Goal: Navigation & Orientation: Understand site structure

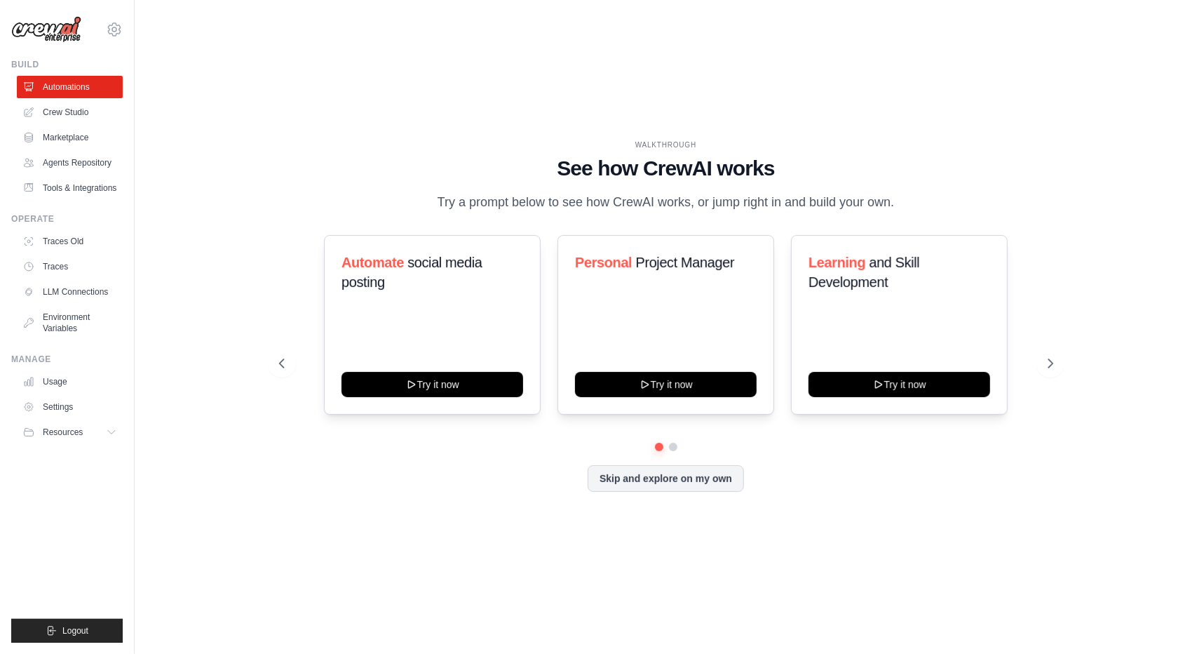
click at [504, 156] on h1 "See how CrewAI works" at bounding box center [666, 168] width 774 height 25
click at [260, 146] on div "WALKTHROUGH See how [PERSON_NAME] works Try a prompt below to see how [PERSON_N…" at bounding box center [666, 327] width 1018 height 626
click at [1056, 363] on button at bounding box center [1051, 363] width 28 height 28
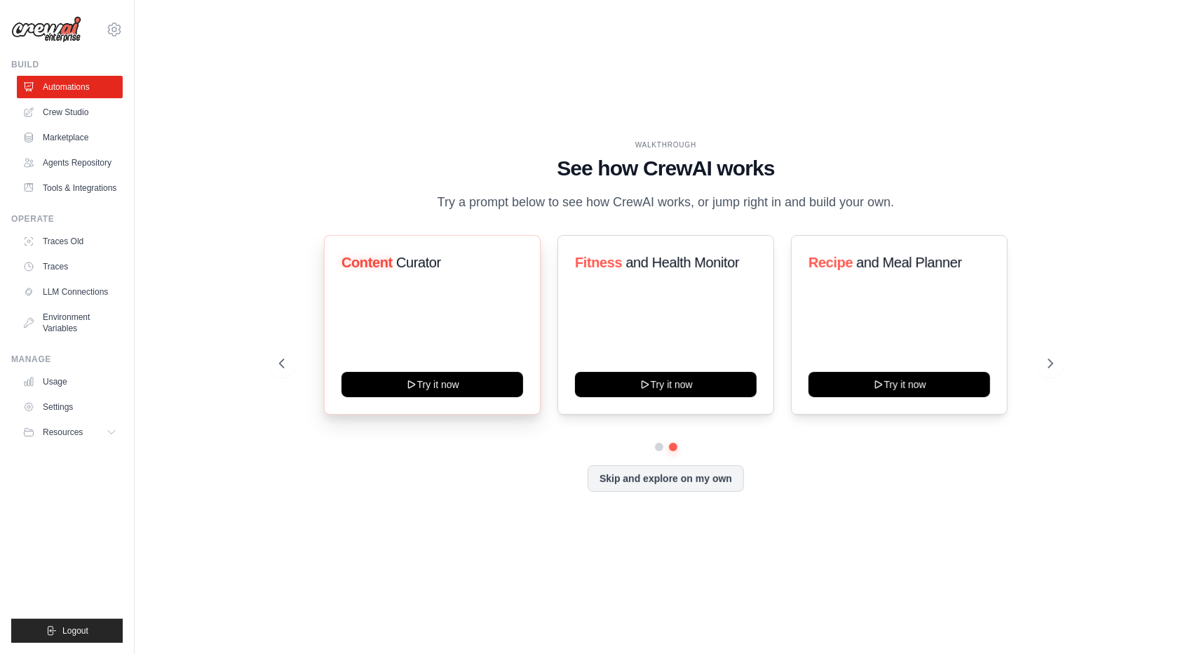
click at [400, 267] on span "Curator" at bounding box center [418, 262] width 45 height 15
click at [423, 280] on div at bounding box center [423, 280] width 0 height 0
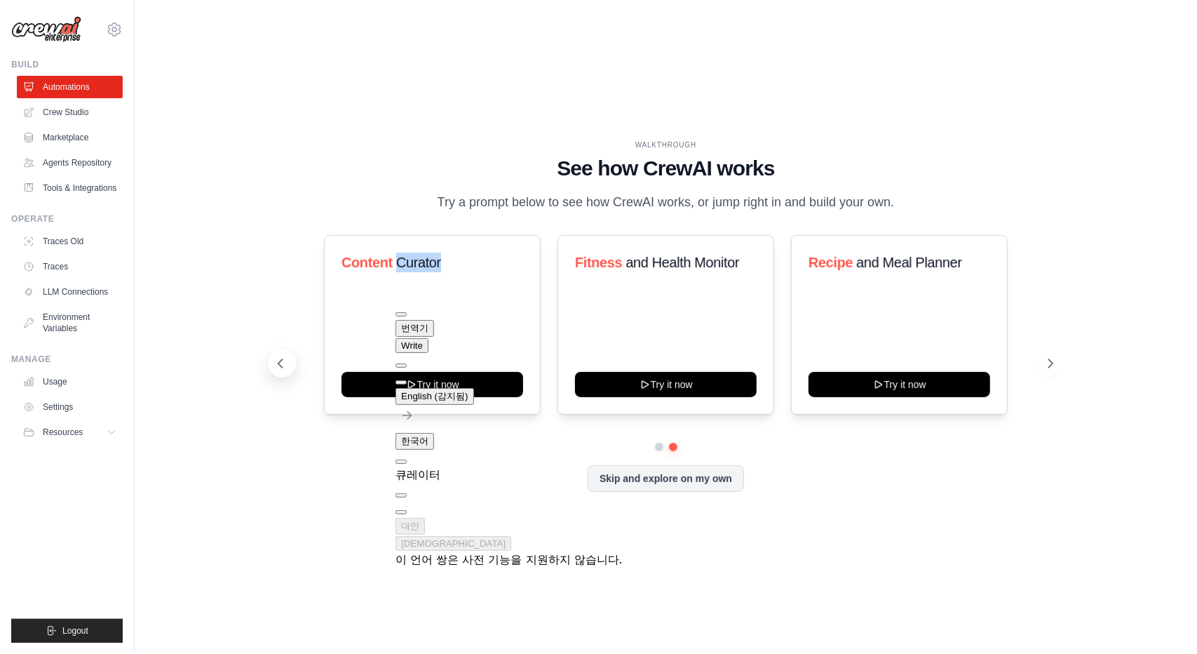
click at [281, 370] on icon at bounding box center [281, 363] width 14 height 14
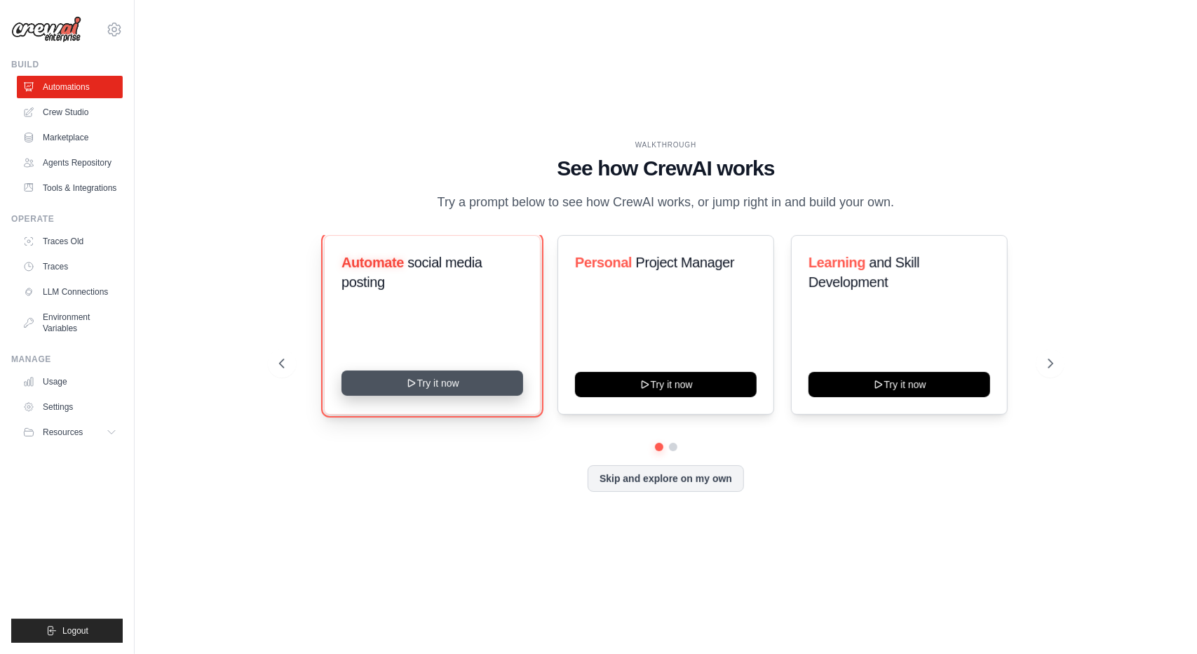
click at [503, 391] on button "Try it now" at bounding box center [433, 382] width 182 height 25
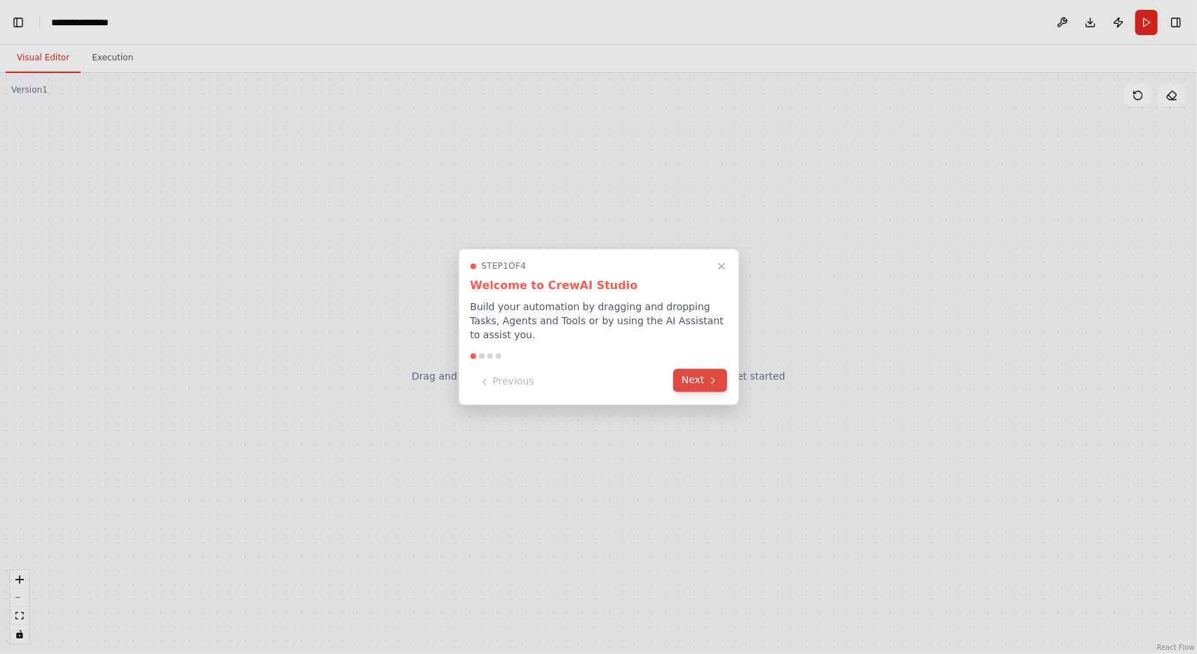
scroll to position [3889, 0]
click at [699, 377] on button "Next" at bounding box center [700, 380] width 54 height 23
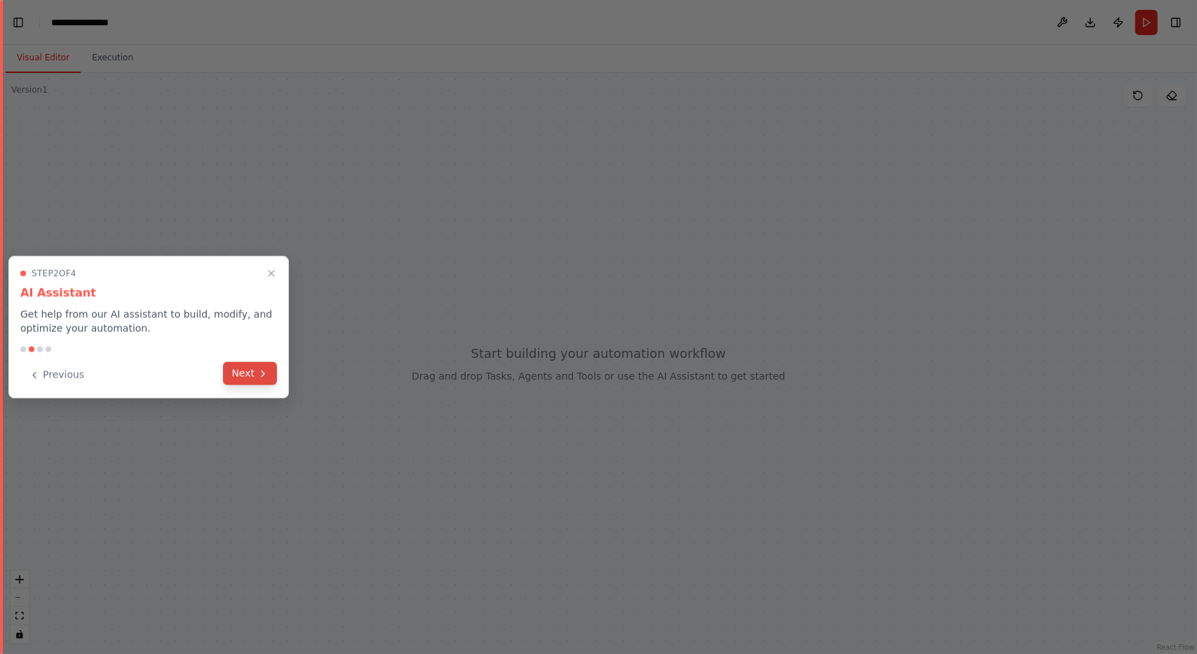
click at [251, 363] on button "Next" at bounding box center [250, 373] width 54 height 23
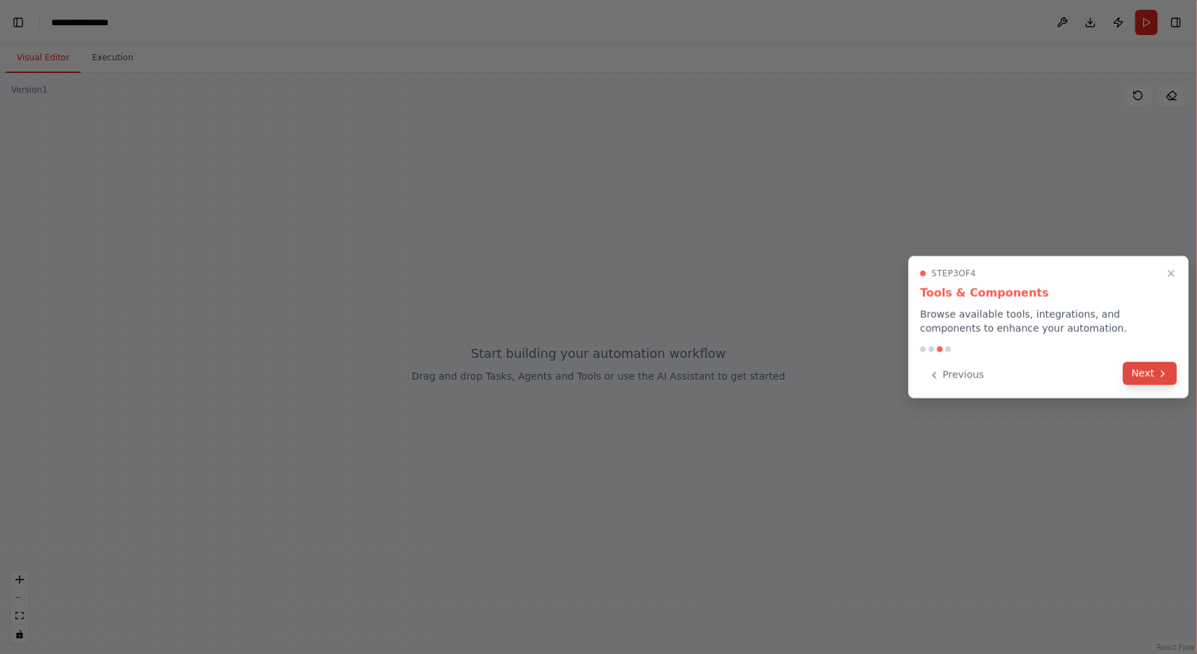
click at [1162, 372] on icon at bounding box center [1162, 373] width 11 height 11
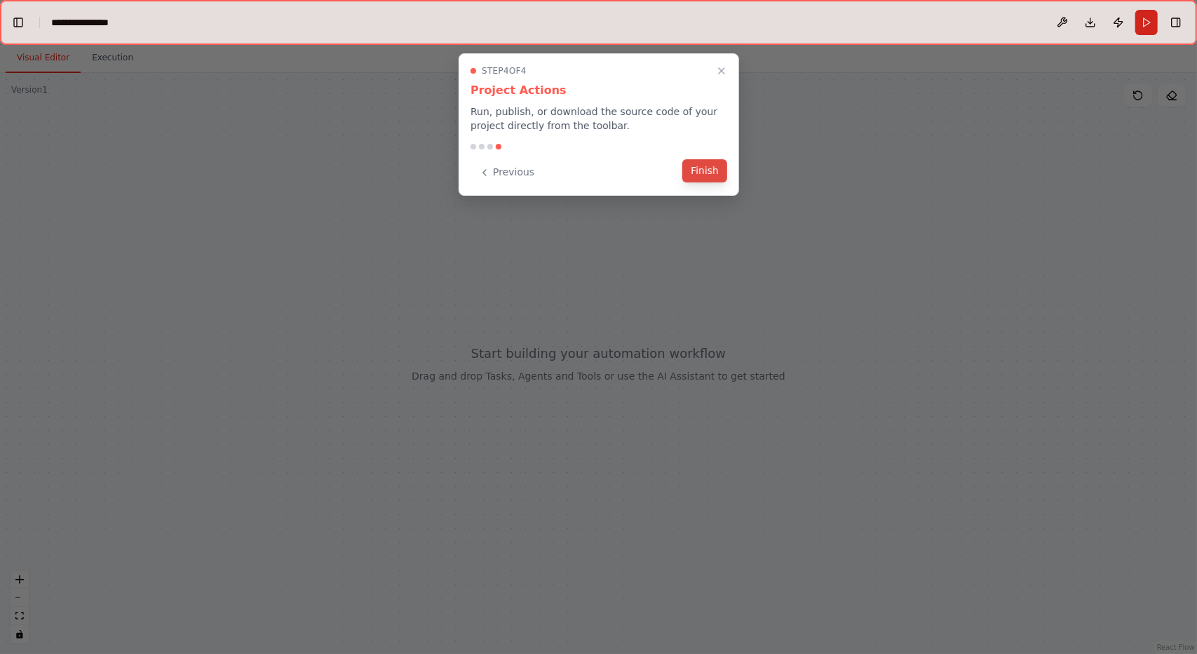
click at [699, 162] on button "Finish" at bounding box center [705, 170] width 45 height 23
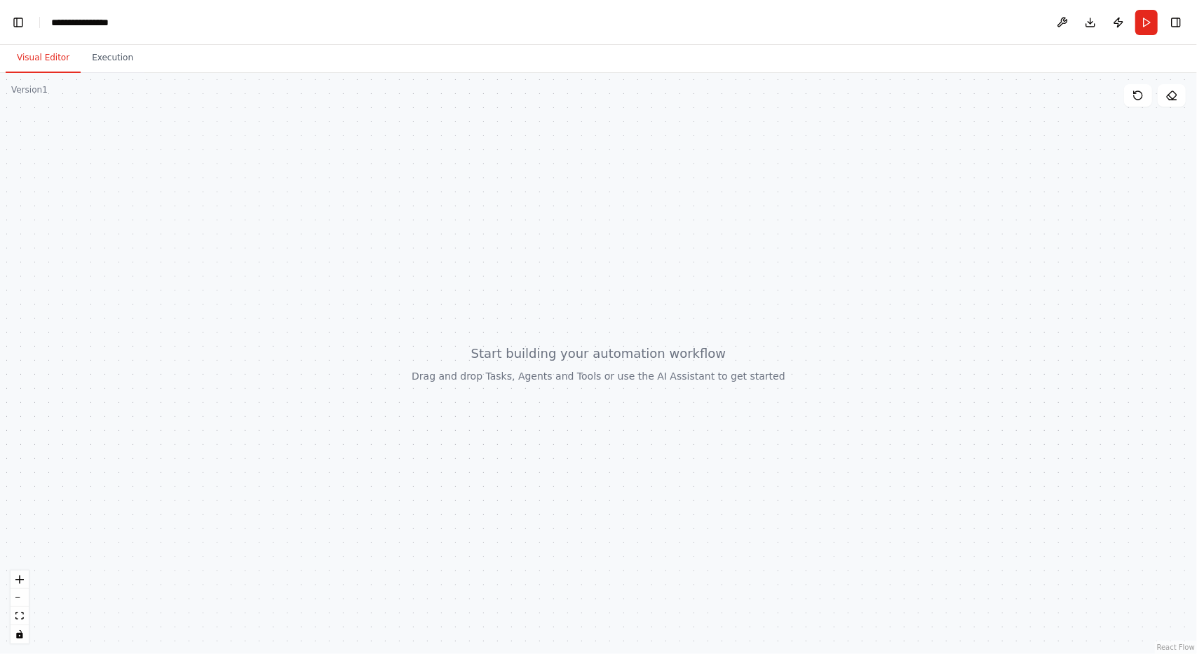
scroll to position [5838, 0]
click at [349, 206] on div at bounding box center [598, 363] width 1197 height 581
drag, startPoint x: 477, startPoint y: 296, endPoint x: 579, endPoint y: 335, distance: 108.8
click at [576, 343] on div at bounding box center [598, 363] width 1197 height 581
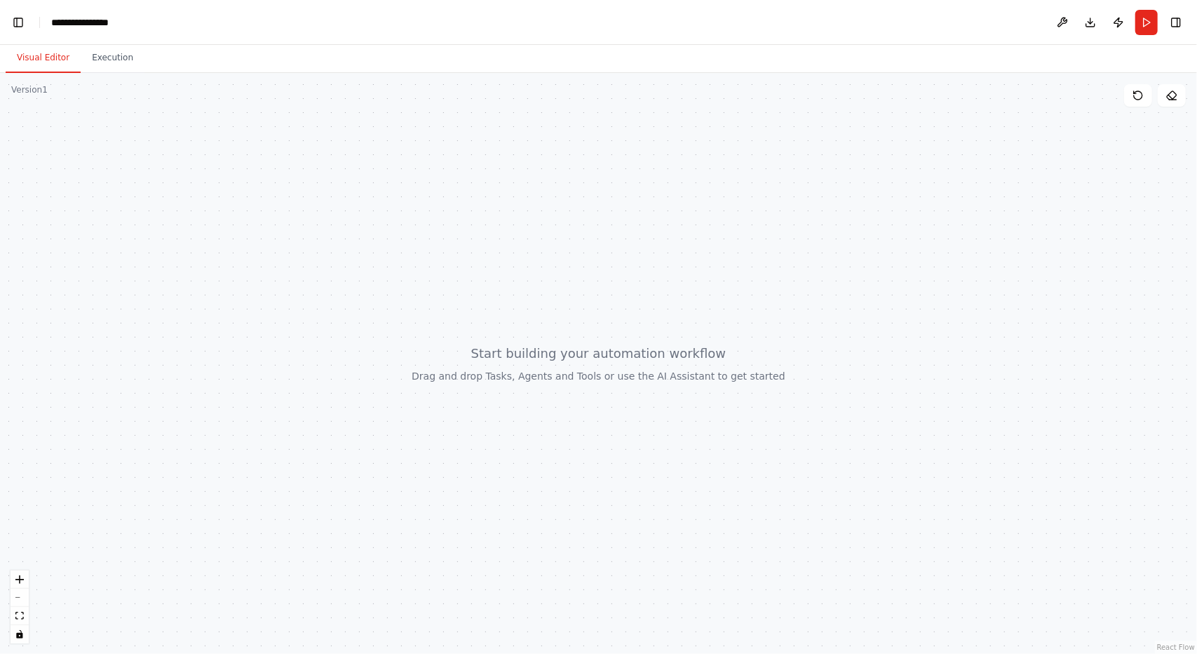
drag, startPoint x: 603, startPoint y: 238, endPoint x: 590, endPoint y: 318, distance: 81.0
click at [590, 318] on div at bounding box center [598, 363] width 1197 height 581
drag, startPoint x: 345, startPoint y: 216, endPoint x: 379, endPoint y: 198, distance: 38.9
click at [379, 198] on div at bounding box center [598, 363] width 1197 height 581
click at [90, 59] on button "Execution" at bounding box center [113, 57] width 64 height 29
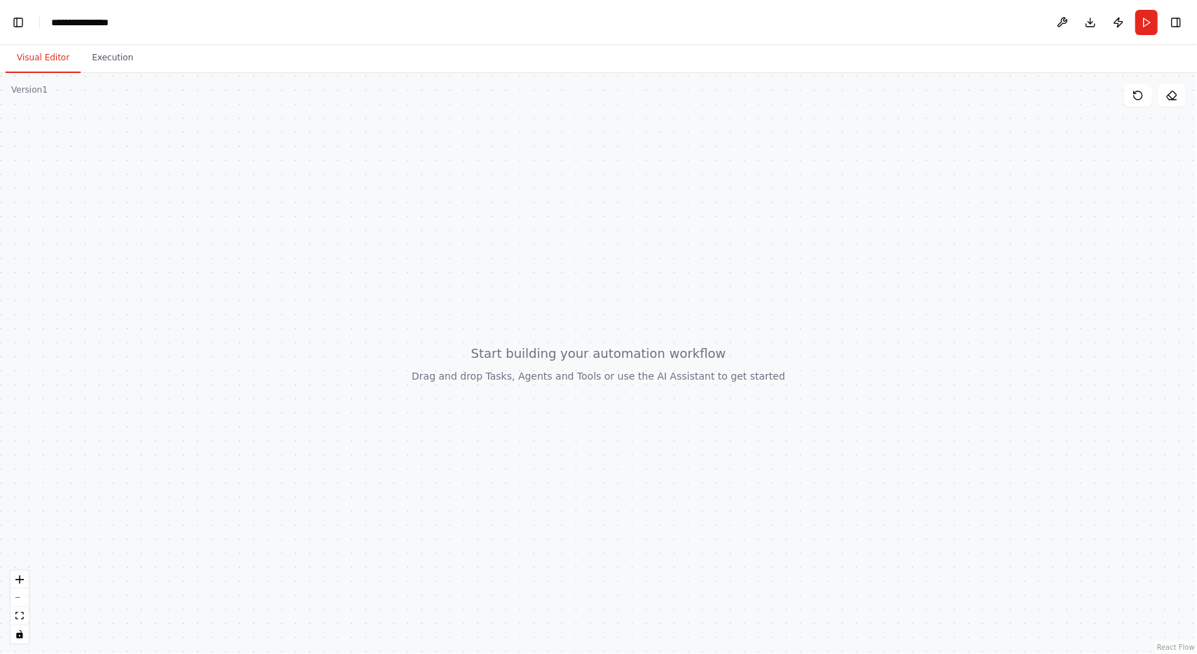
click at [41, 57] on button "Visual Editor" at bounding box center [43, 57] width 75 height 29
click at [358, 256] on div at bounding box center [598, 363] width 1197 height 581
click at [464, 278] on div at bounding box center [598, 363] width 1197 height 581
click at [535, 361] on div at bounding box center [598, 363] width 1197 height 581
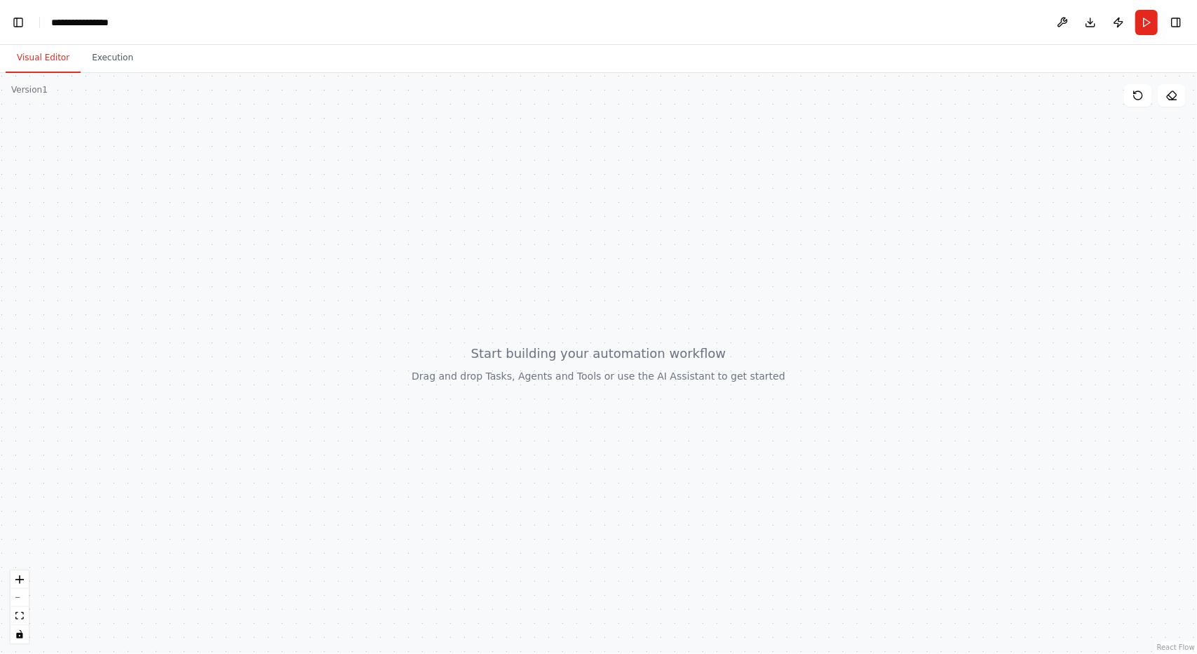
click at [629, 353] on div at bounding box center [598, 363] width 1197 height 581
click at [617, 361] on div at bounding box center [598, 363] width 1197 height 581
drag, startPoint x: 756, startPoint y: 248, endPoint x: 794, endPoint y: 236, distance: 39.5
click at [758, 248] on div at bounding box center [598, 363] width 1197 height 581
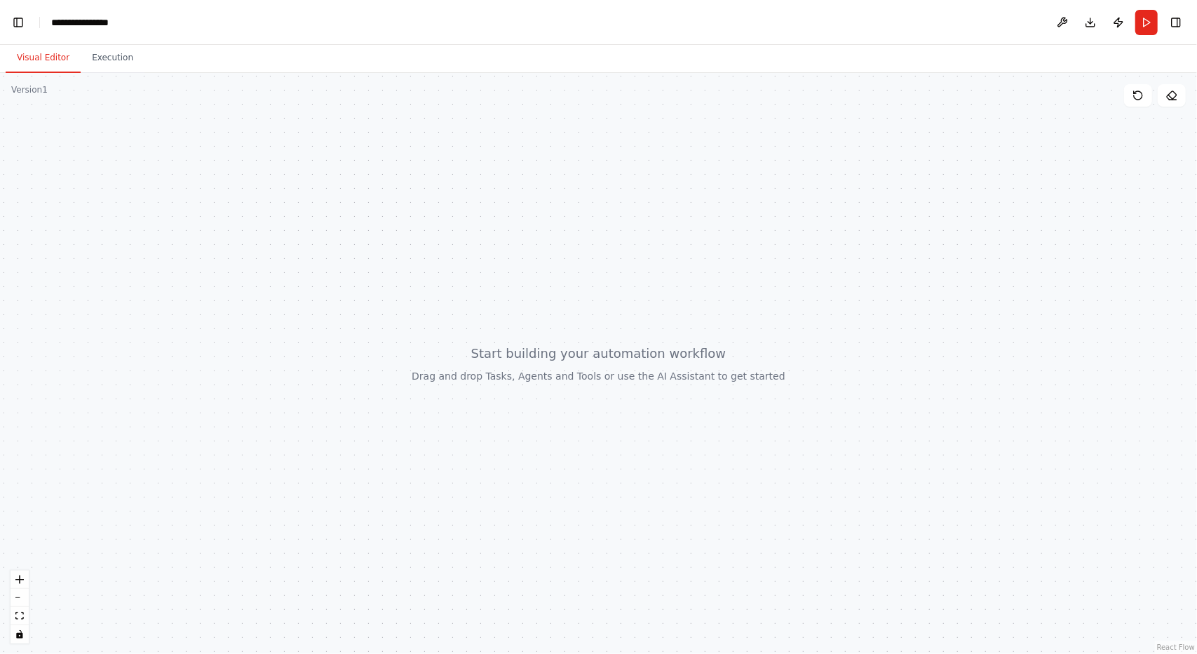
scroll to position [8228, 0]
click at [1036, 196] on div at bounding box center [598, 363] width 1197 height 581
click at [698, 384] on div at bounding box center [598, 363] width 1197 height 581
click at [638, 377] on div at bounding box center [598, 363] width 1197 height 581
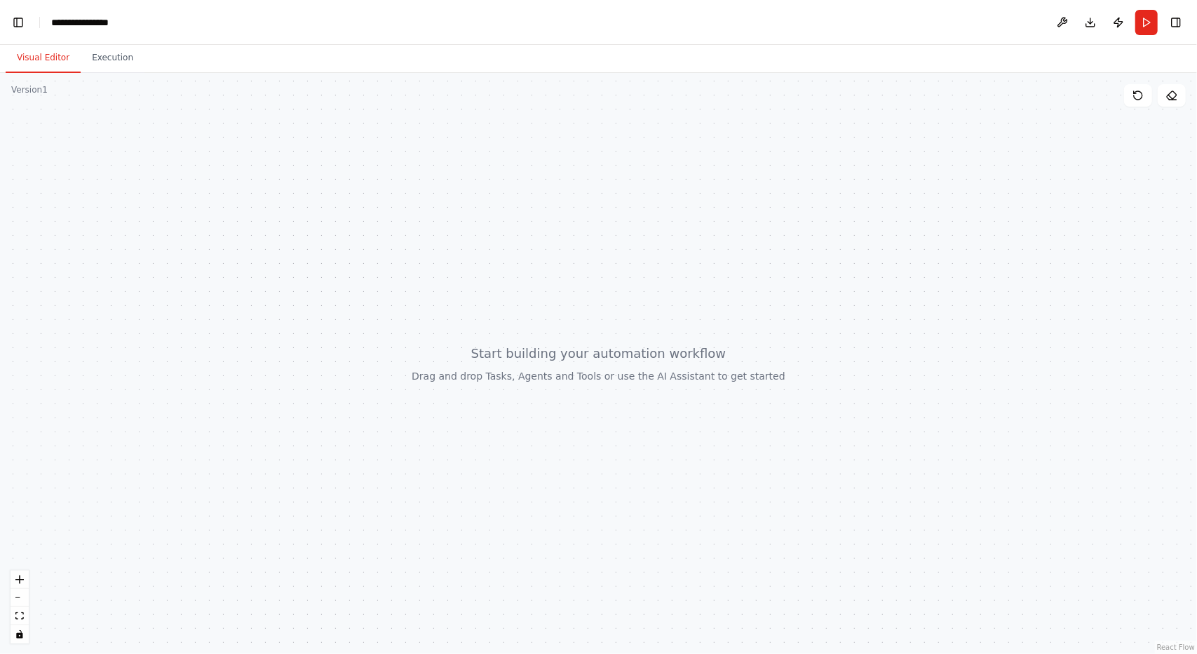
drag, startPoint x: 481, startPoint y: 466, endPoint x: 502, endPoint y: 432, distance: 39.9
click at [502, 432] on div at bounding box center [598, 363] width 1197 height 581
drag, startPoint x: 671, startPoint y: 299, endPoint x: 217, endPoint y: 243, distance: 456.5
click at [448, 250] on div at bounding box center [598, 363] width 1197 height 581
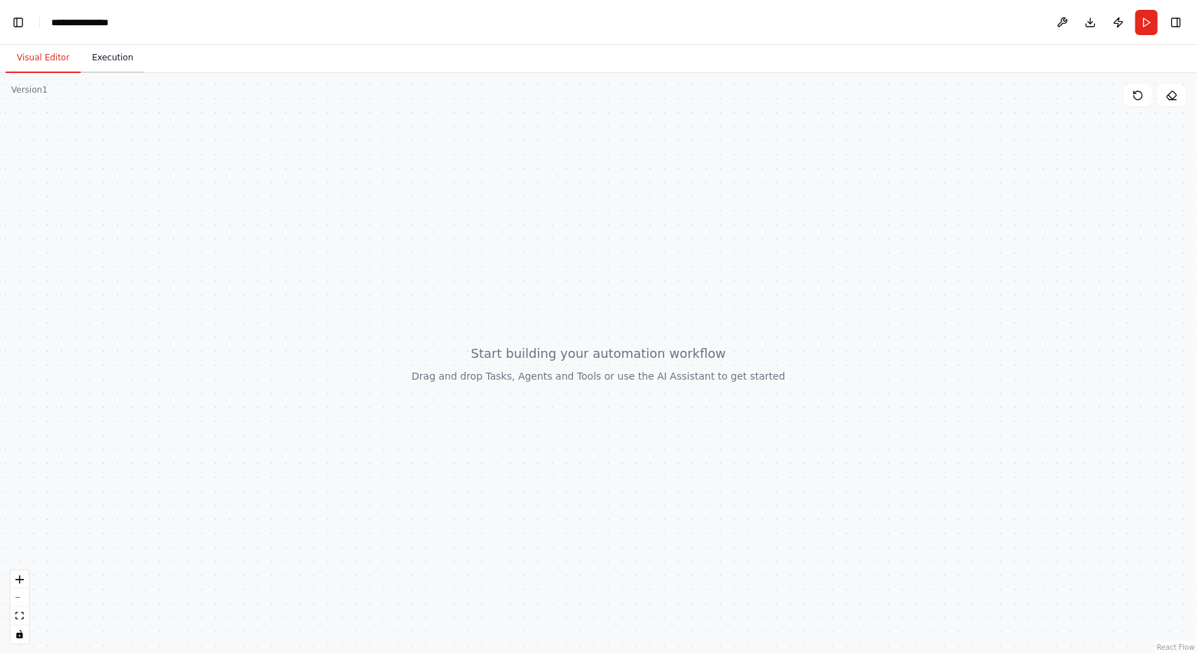
click at [111, 55] on button "Execution" at bounding box center [113, 57] width 64 height 29
click at [43, 54] on button "Visual Editor" at bounding box center [43, 57] width 75 height 29
click at [131, 161] on div at bounding box center [598, 363] width 1197 height 581
drag, startPoint x: 175, startPoint y: 224, endPoint x: 208, endPoint y: 257, distance: 46.6
click at [208, 257] on div at bounding box center [598, 363] width 1197 height 581
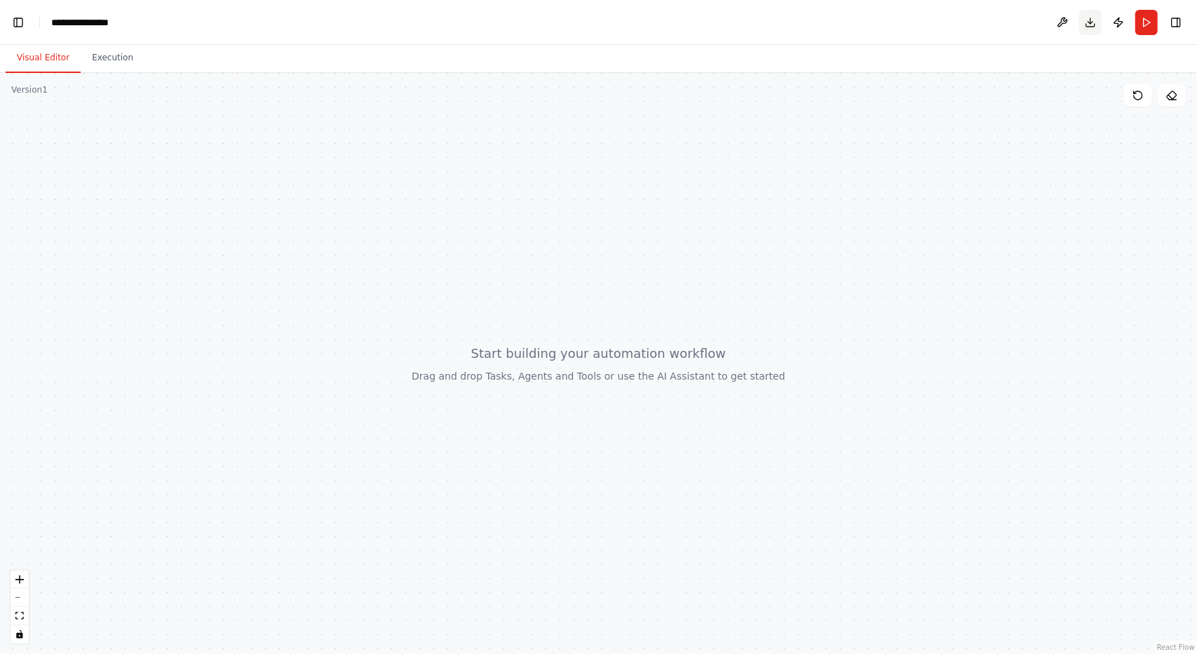
scroll to position [8514, 0]
click at [1016, 32] on header "**********" at bounding box center [598, 22] width 1197 height 45
click at [1058, 19] on button at bounding box center [1062, 22] width 22 height 25
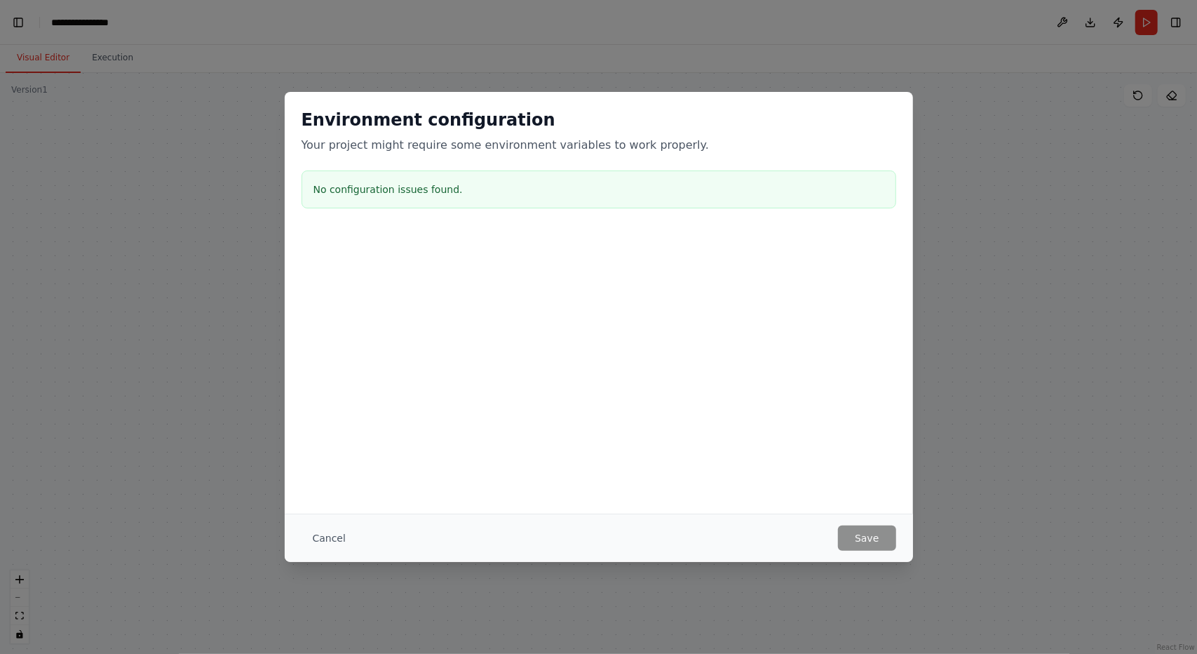
click at [1096, 53] on div "Environment configuration Your project might require some environment variables…" at bounding box center [598, 327] width 1197 height 654
click at [323, 527] on button "Cancel" at bounding box center [329, 537] width 55 height 25
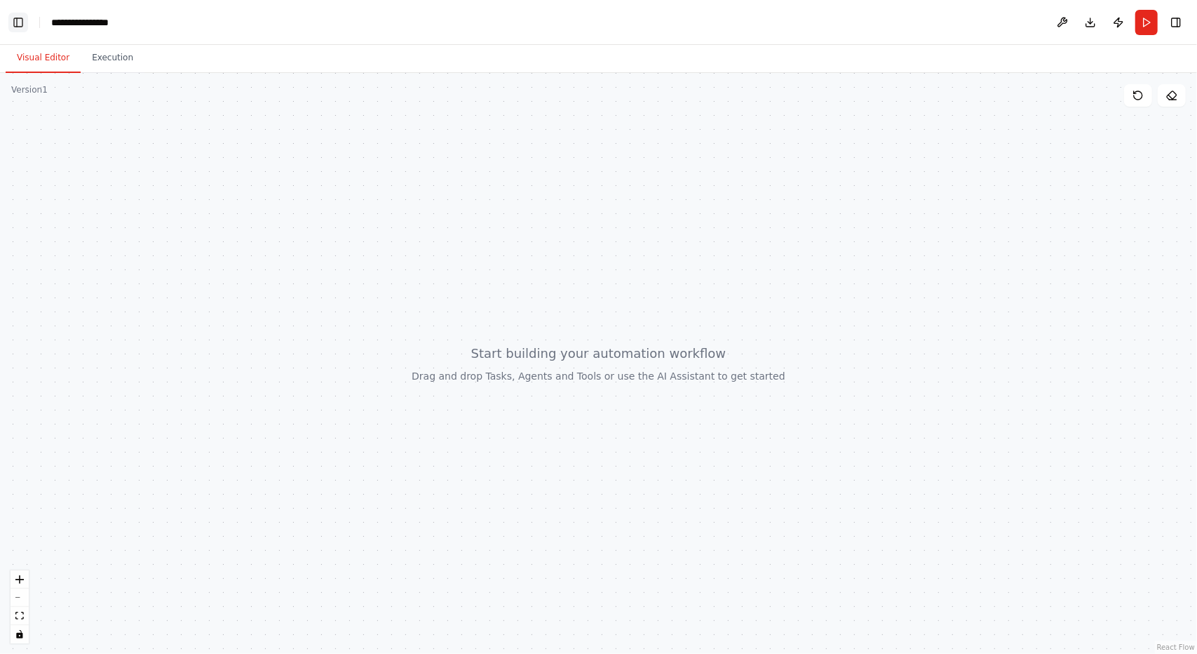
click at [18, 22] on button "Toggle Left Sidebar" at bounding box center [18, 23] width 20 height 20
click at [1138, 20] on span "Run" at bounding box center [1143, 22] width 19 height 14
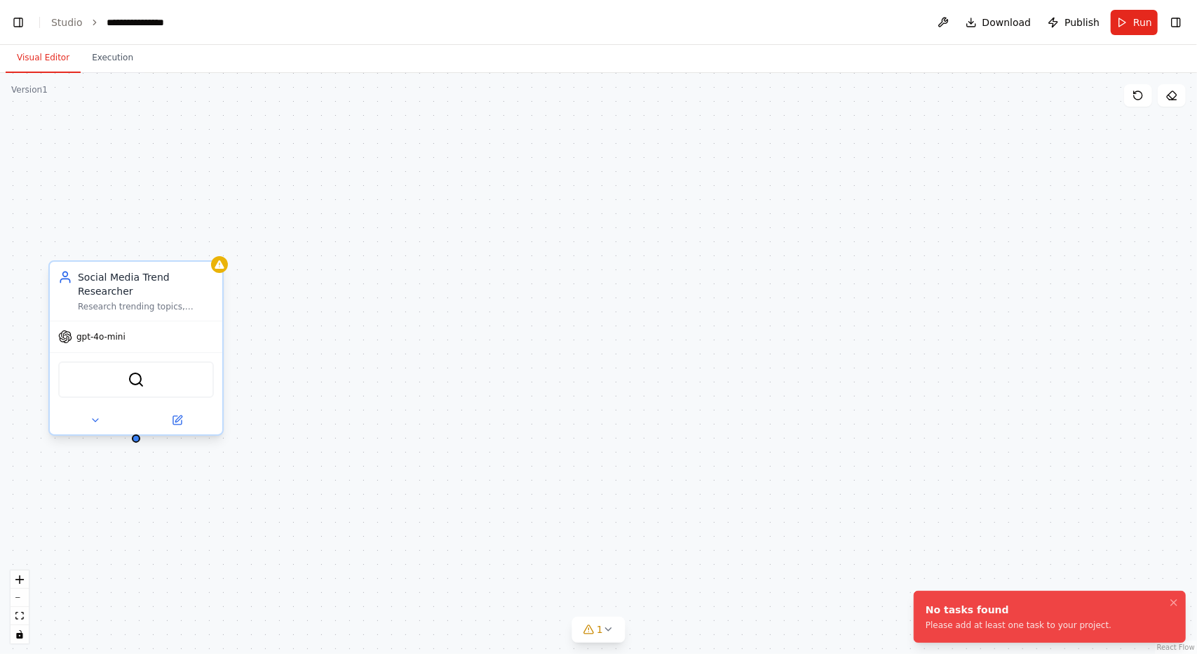
scroll to position [15951, 0]
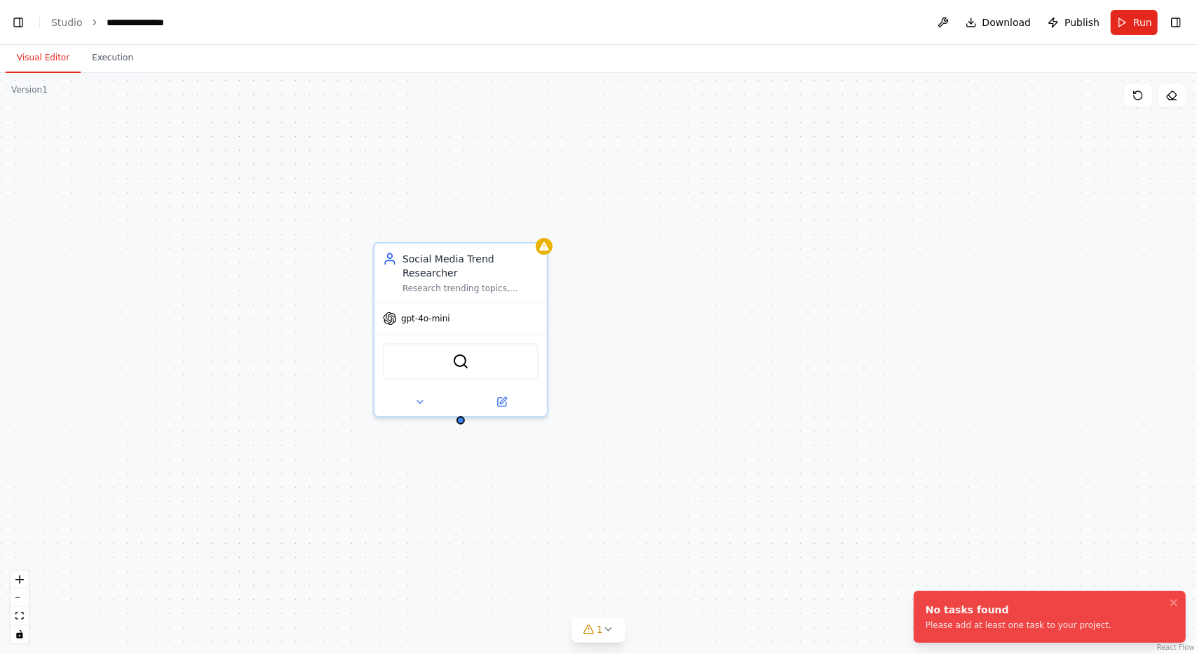
drag, startPoint x: 349, startPoint y: 377, endPoint x: 659, endPoint y: 356, distance: 310.1
click at [659, 356] on div "Social Media Trend Researcher Research trending topics, hashtags, and content o…" at bounding box center [598, 363] width 1197 height 581
click at [469, 339] on div "SerperDevTool" at bounding box center [461, 358] width 173 height 54
click at [457, 367] on div "SerperDevTool" at bounding box center [461, 358] width 156 height 36
click at [457, 362] on img at bounding box center [460, 358] width 17 height 17
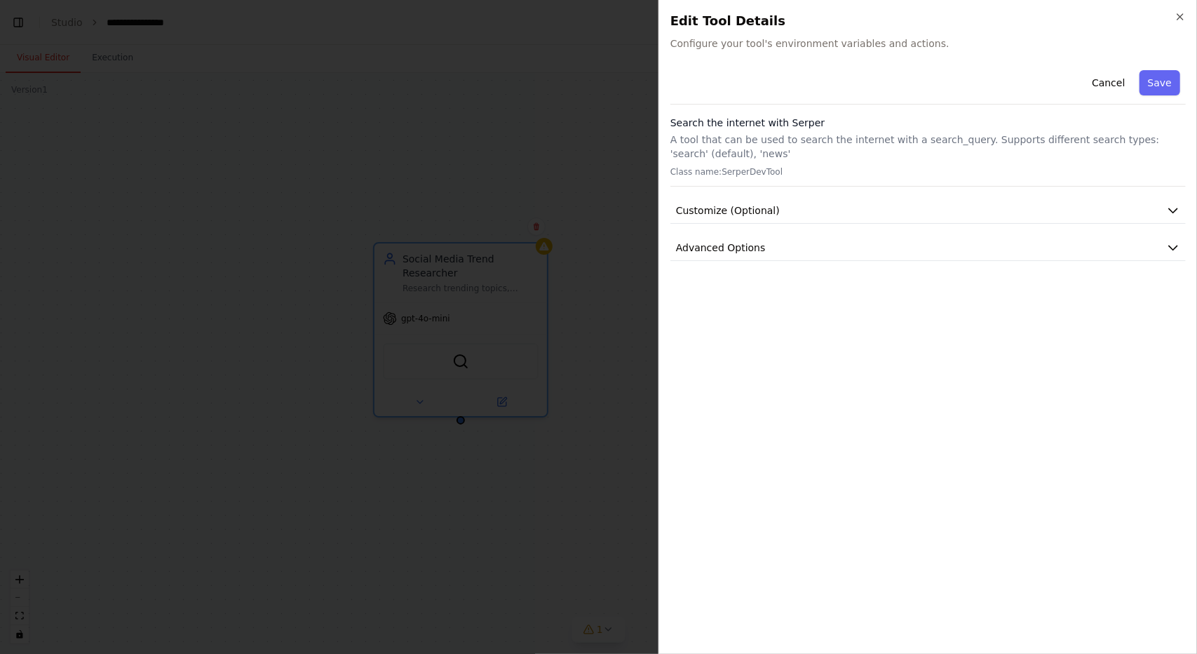
scroll to position [16069, 0]
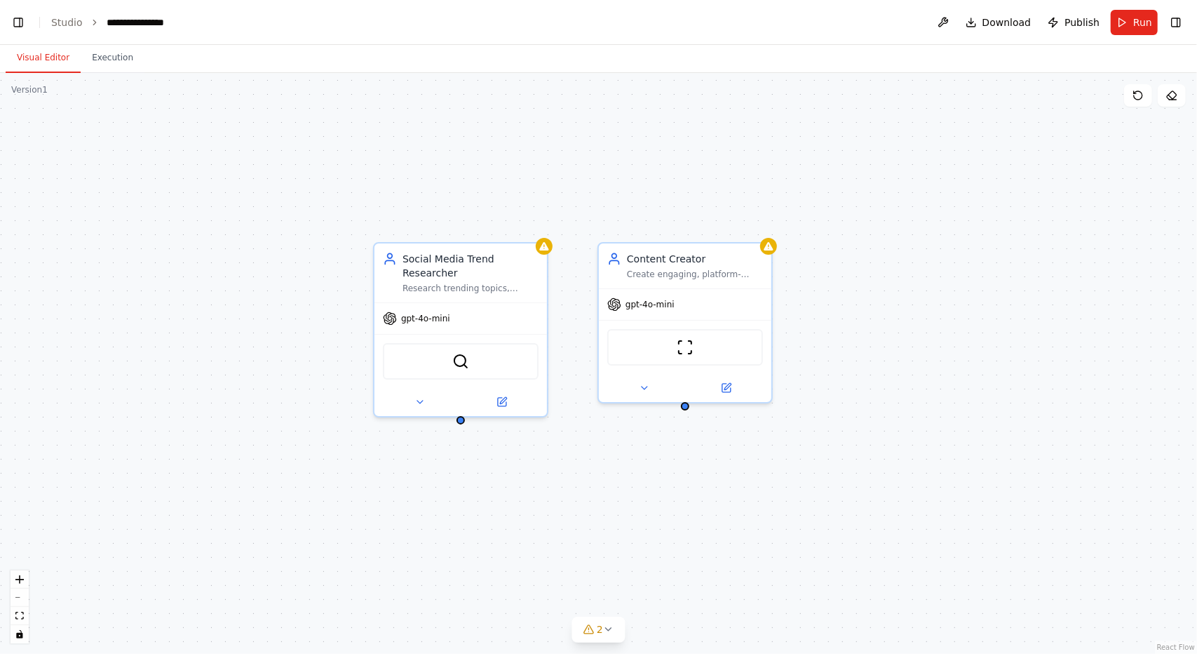
click at [515, 181] on div "Social Media Trend Researcher Research trending topics, hashtags, and content o…" at bounding box center [598, 363] width 1197 height 581
click at [615, 510] on div "Social Media Trend Researcher Research trending topics, hashtags, and content o…" at bounding box center [598, 363] width 1197 height 581
drag, startPoint x: 637, startPoint y: 472, endPoint x: 603, endPoint y: 489, distance: 37.6
click at [603, 489] on div "Social Media Trend Researcher Research trending topics, hashtags, and content o…" at bounding box center [598, 363] width 1197 height 581
click at [661, 531] on div "Social Media Trend Researcher Research trending topics, hashtags, and content o…" at bounding box center [598, 363] width 1197 height 581
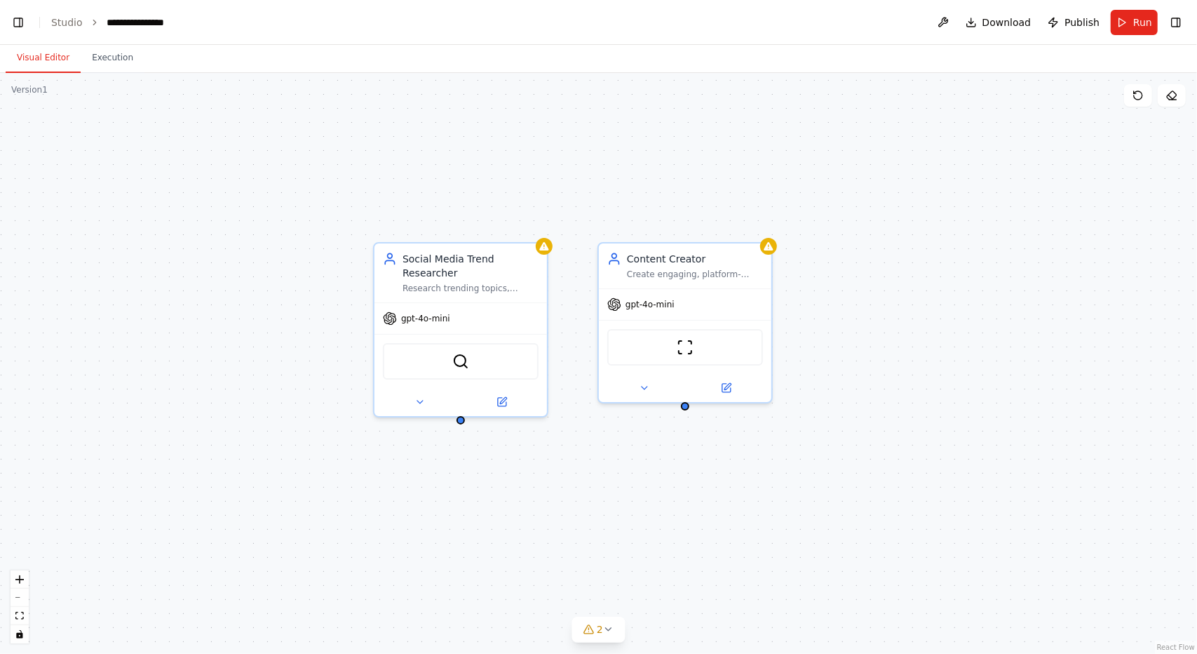
click at [689, 410] on div "Social Media Trend Researcher Research trending topics, hashtags, and content o…" at bounding box center [598, 363] width 1197 height 581
click at [616, 635] on button "2" at bounding box center [599, 630] width 54 height 26
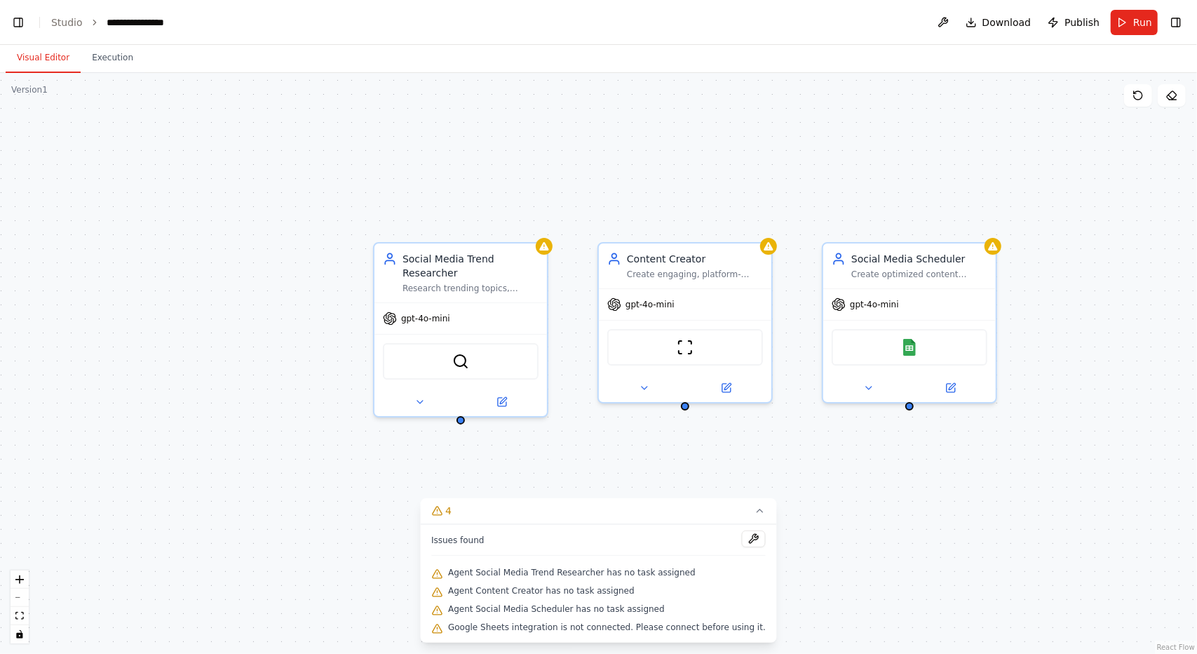
click at [914, 466] on div "Social Media Trend Researcher Research trending topics, hashtags, and content o…" at bounding box center [598, 363] width 1197 height 581
drag, startPoint x: 856, startPoint y: 494, endPoint x: 863, endPoint y: 490, distance: 7.6
click at [859, 492] on div "Social Media Trend Researcher Research trending topics, hashtags, and content o…" at bounding box center [598, 363] width 1197 height 581
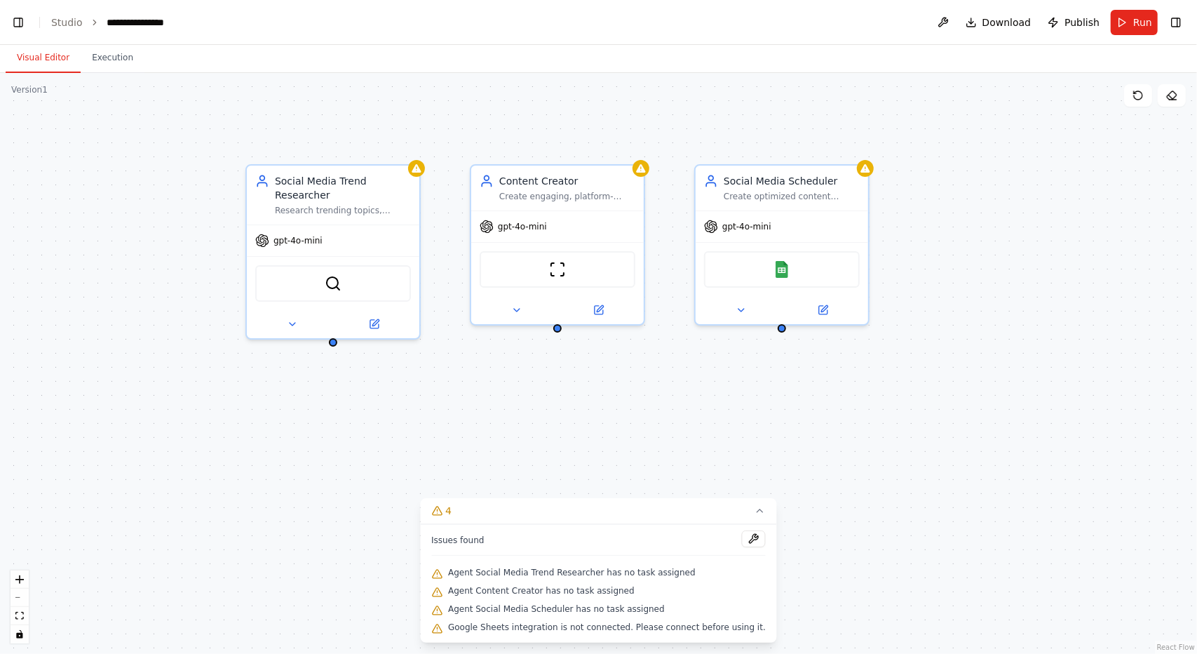
drag, startPoint x: 930, startPoint y: 441, endPoint x: 746, endPoint y: 399, distance: 188.4
click at [746, 399] on div "Social Media Trend Researcher Research trending topics, hashtags, and content o…" at bounding box center [598, 363] width 1197 height 581
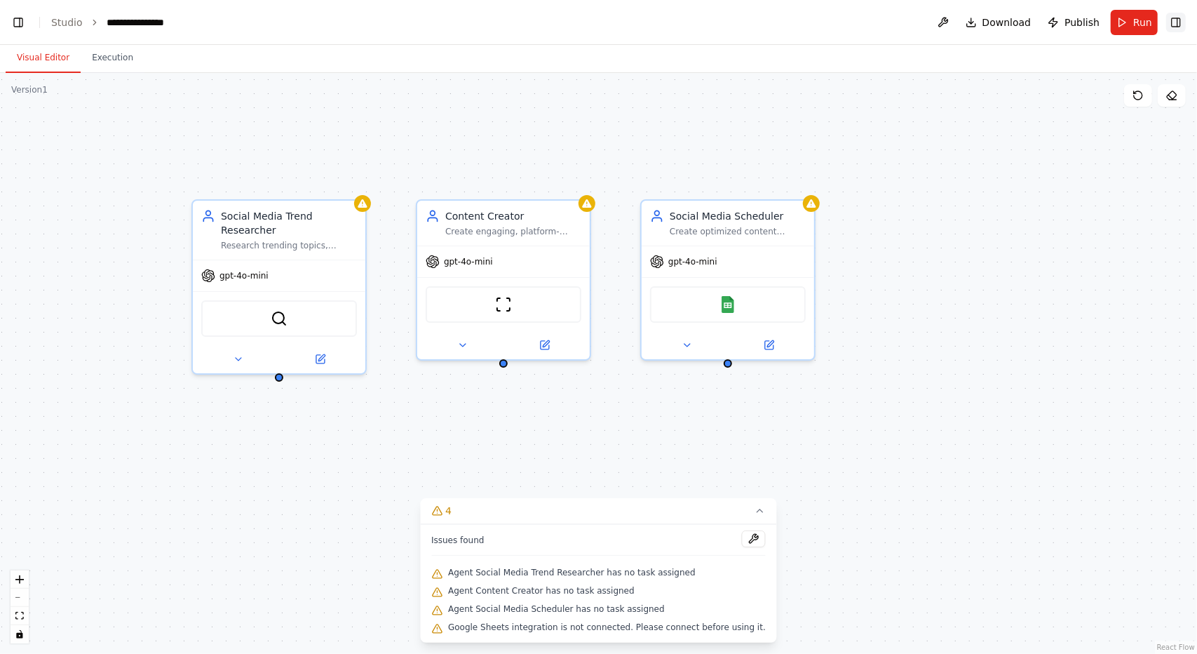
click at [1178, 27] on button "Toggle Right Sidebar" at bounding box center [1177, 23] width 20 height 20
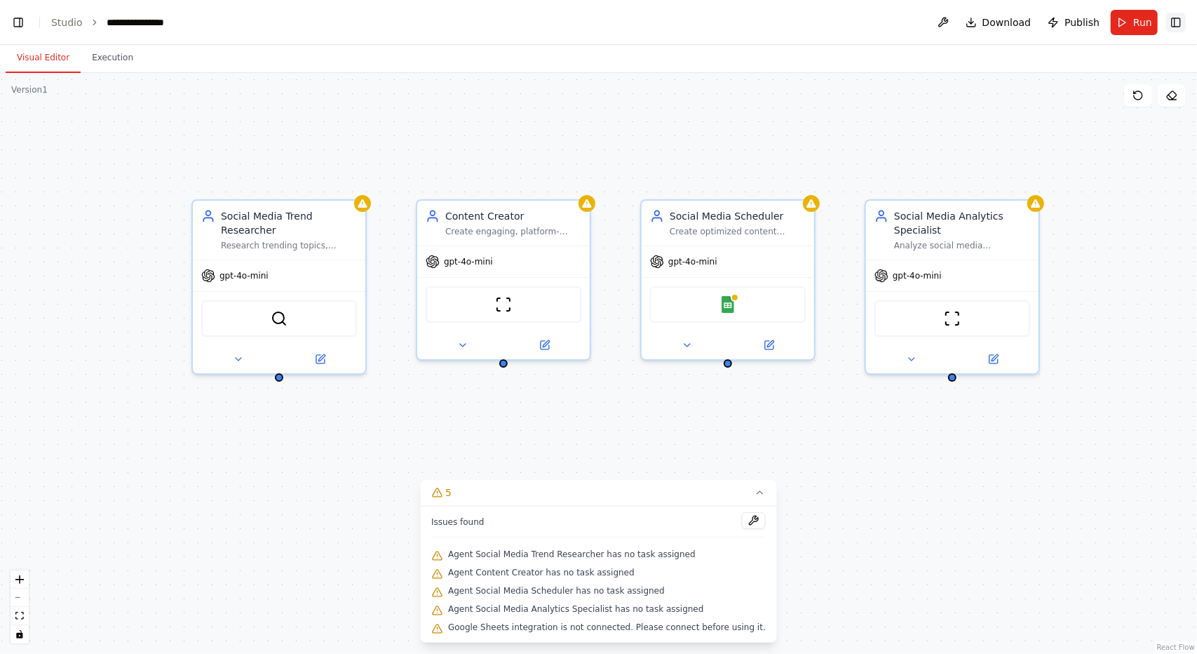
scroll to position [16294, 0]
click at [1178, 27] on button "Toggle Right Sidebar" at bounding box center [1177, 23] width 20 height 20
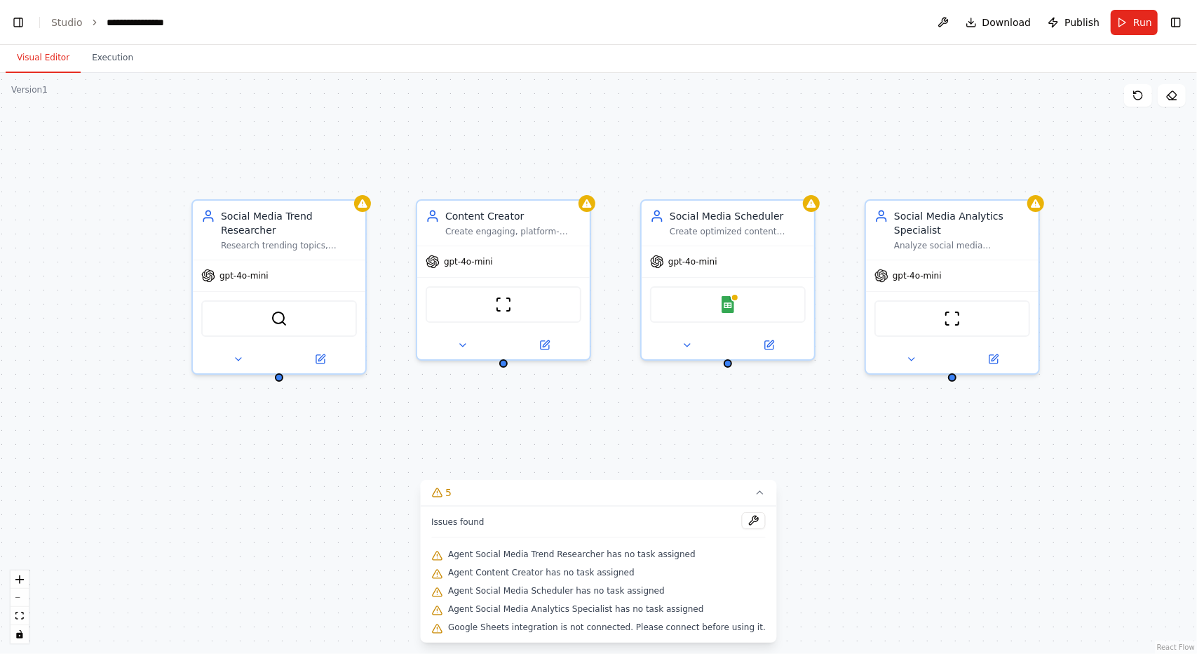
click at [634, 161] on div "Social Media Trend Researcher Research trending topics, hashtags, and content o…" at bounding box center [598, 363] width 1197 height 581
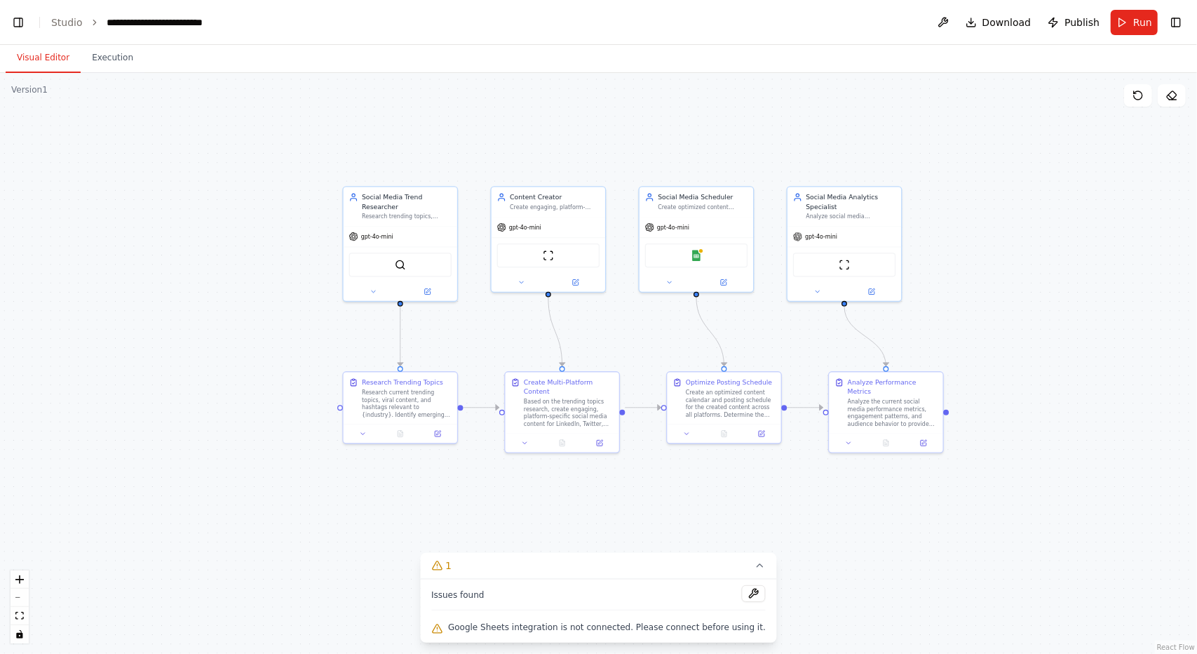
scroll to position [19952, 0]
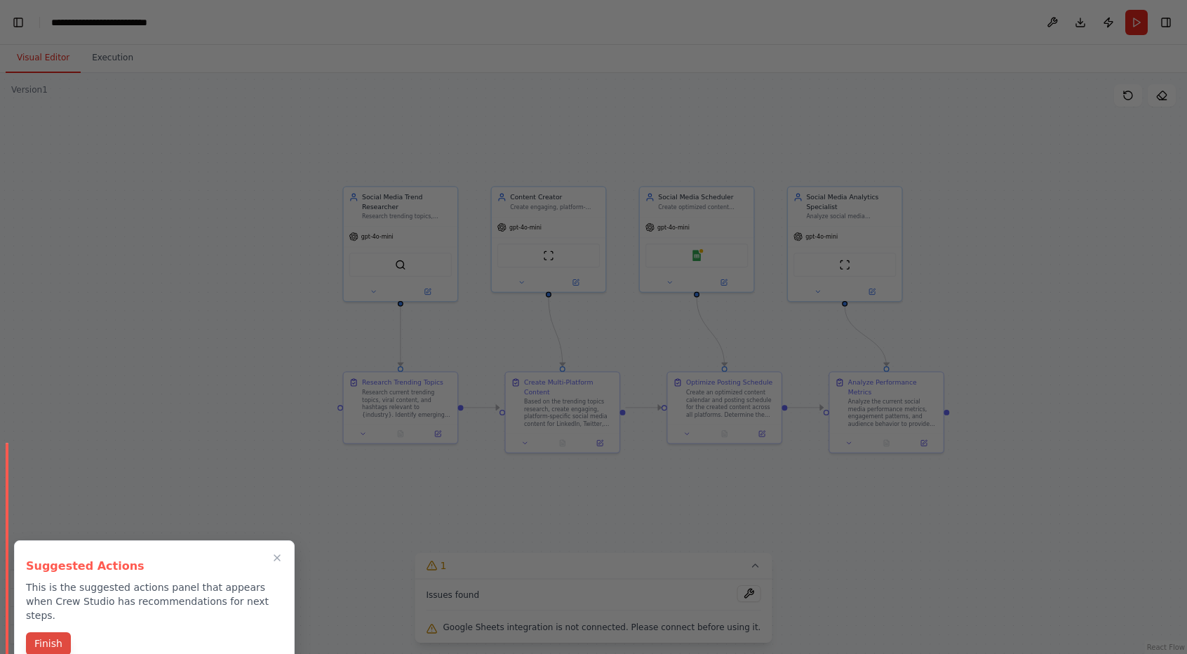
click at [56, 632] on button "Finish" at bounding box center [48, 643] width 45 height 23
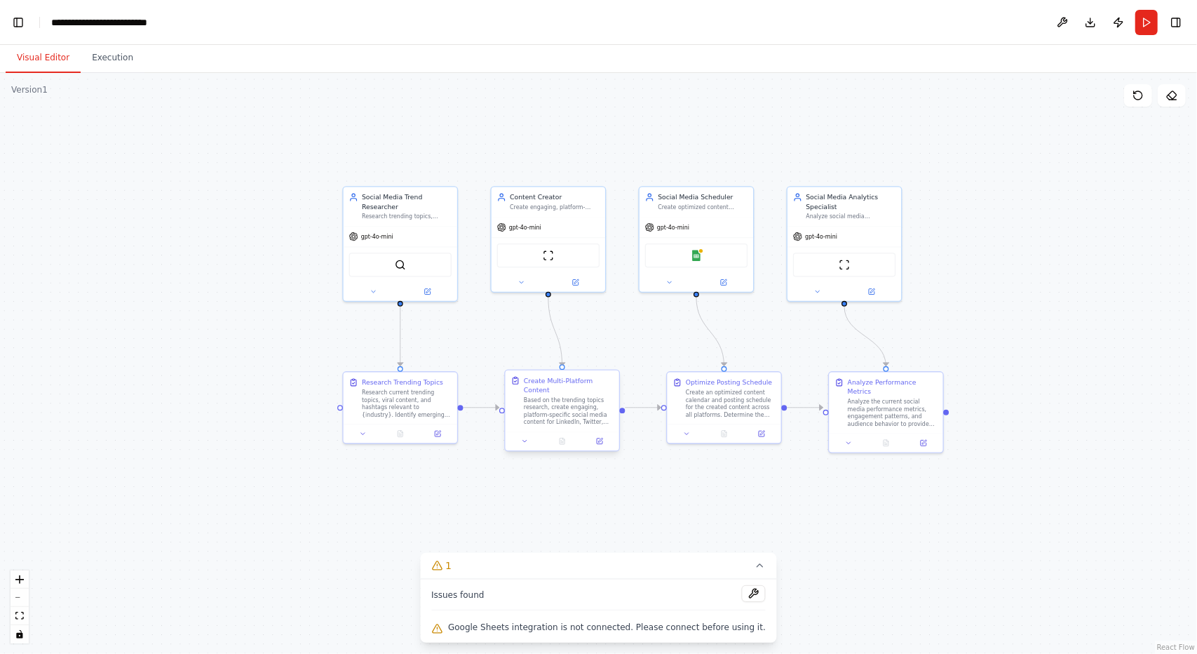
scroll to position [0, 17]
click at [533, 436] on button at bounding box center [525, 441] width 32 height 11
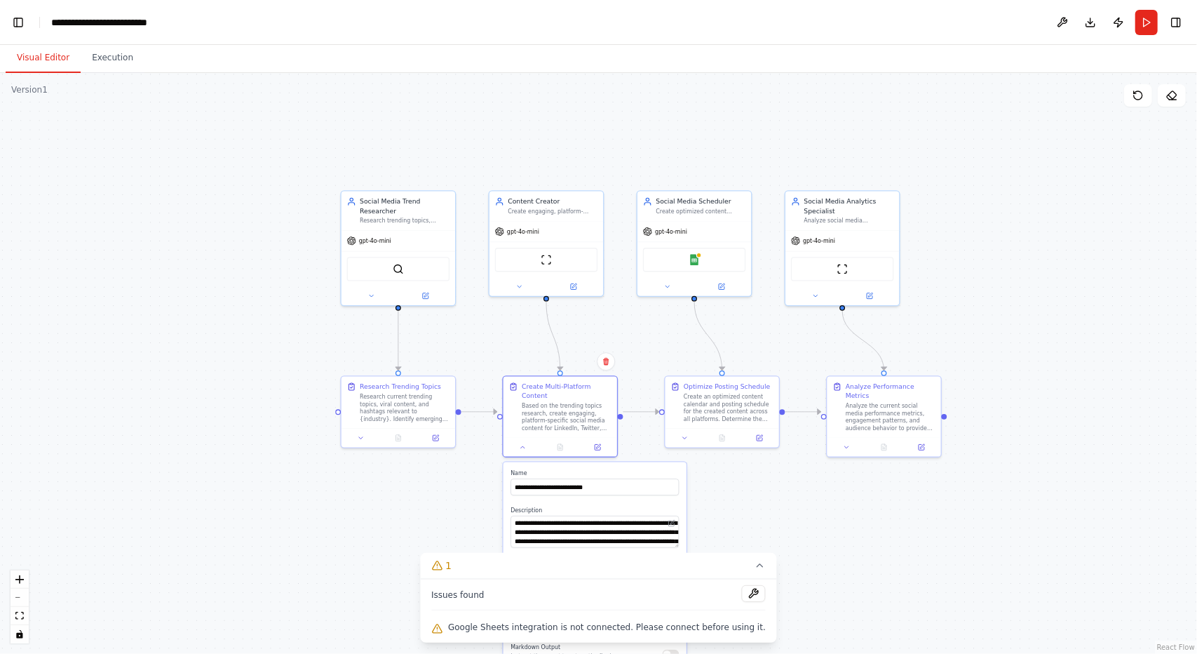
scroll to position [40991, 0]
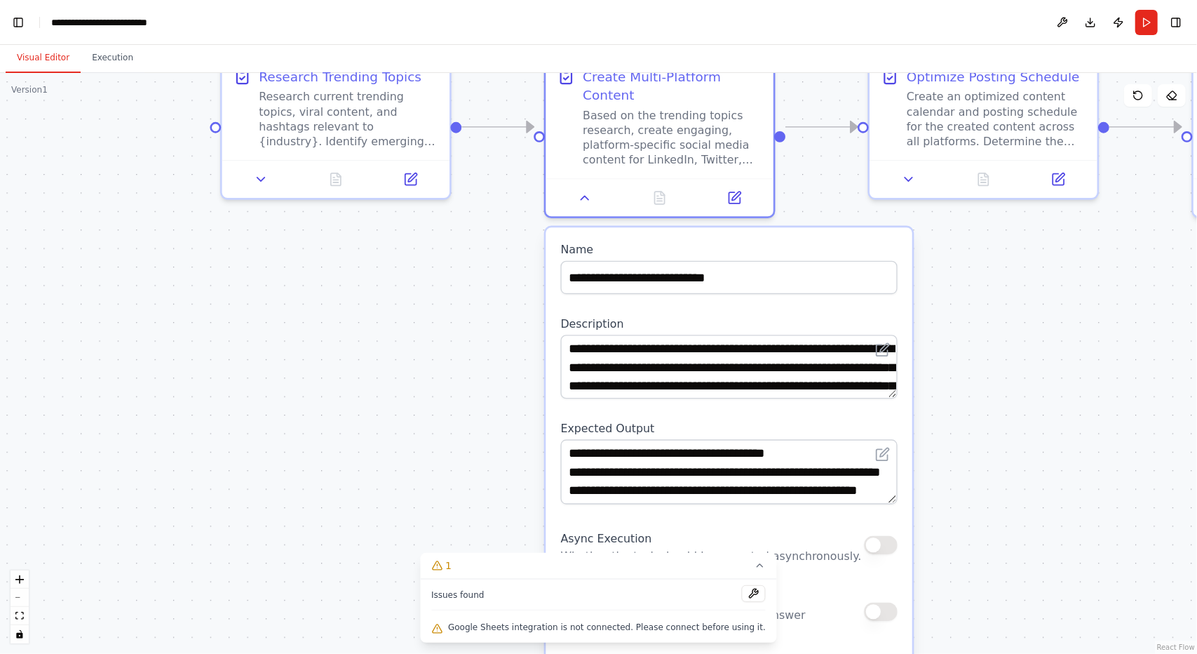
drag, startPoint x: 494, startPoint y: 473, endPoint x: 505, endPoint y: 281, distance: 192.5
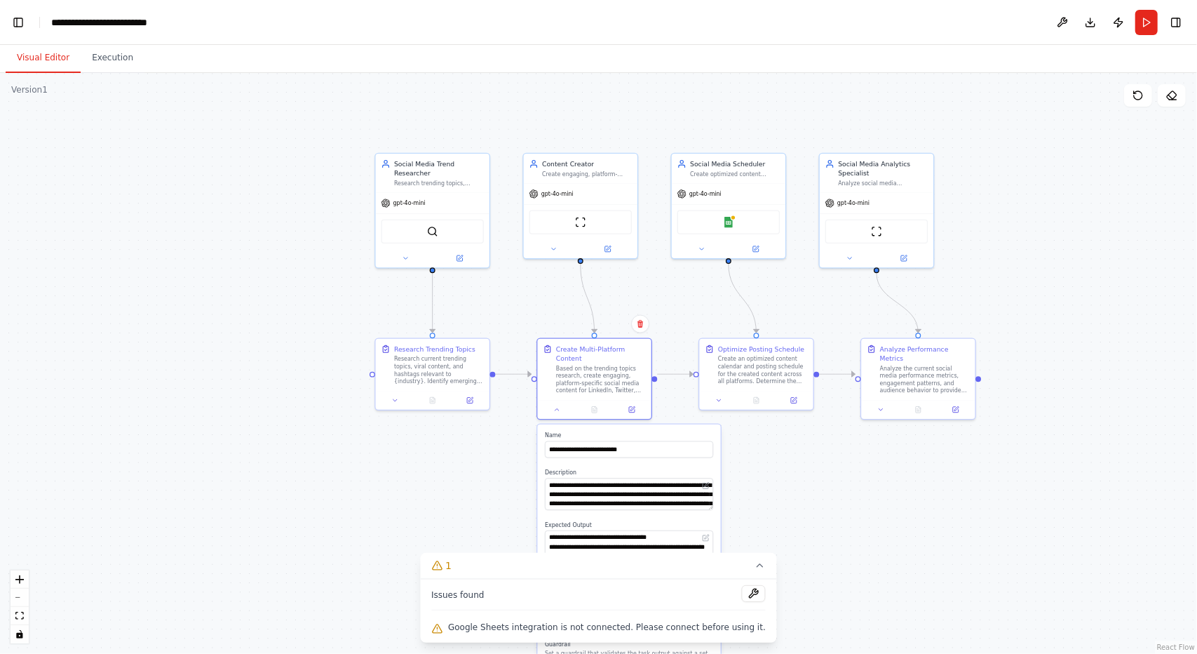
drag, startPoint x: 473, startPoint y: 263, endPoint x: 495, endPoint y: 436, distance: 174.0
click at [418, 232] on div "SerperDevTool" at bounding box center [433, 229] width 102 height 24
click at [448, 225] on div "SerperDevTool" at bounding box center [433, 229] width 102 height 24
click at [542, 217] on div "ScrapeWebsiteTool" at bounding box center [581, 220] width 102 height 24
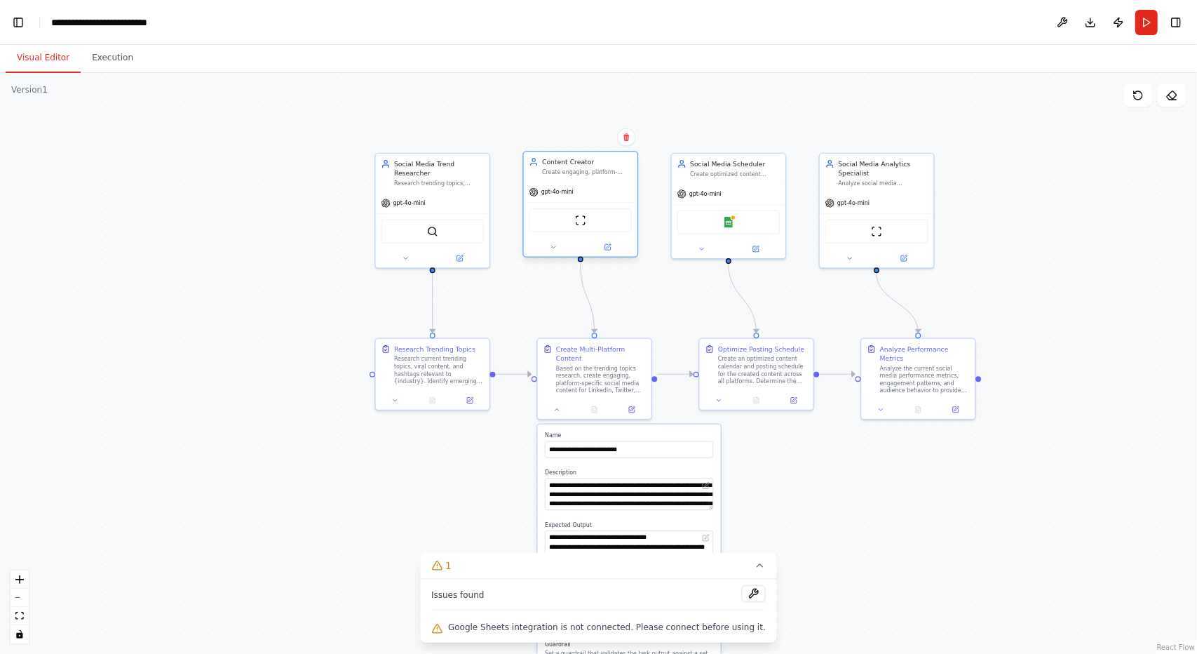
click at [558, 223] on div "ScrapeWebsiteTool" at bounding box center [581, 220] width 102 height 24
click at [592, 220] on div "ScrapeWebsiteTool" at bounding box center [581, 220] width 102 height 24
click at [575, 224] on img at bounding box center [580, 220] width 11 height 11
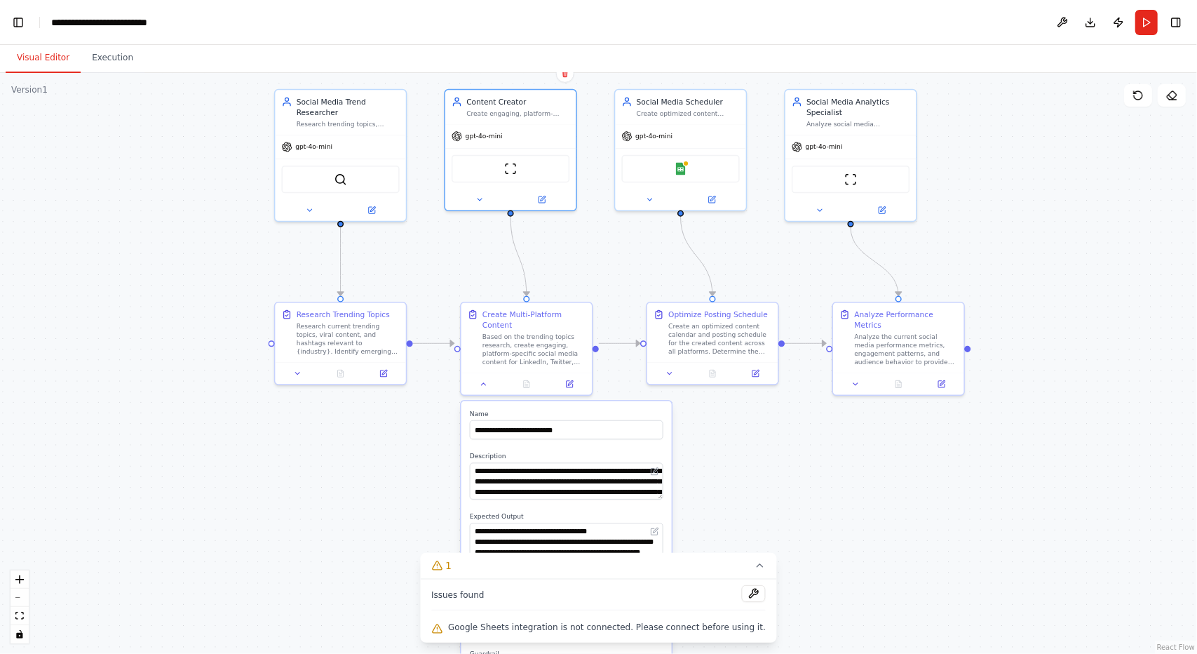
drag, startPoint x: 916, startPoint y: 472, endPoint x: 844, endPoint y: 436, distance: 80.9
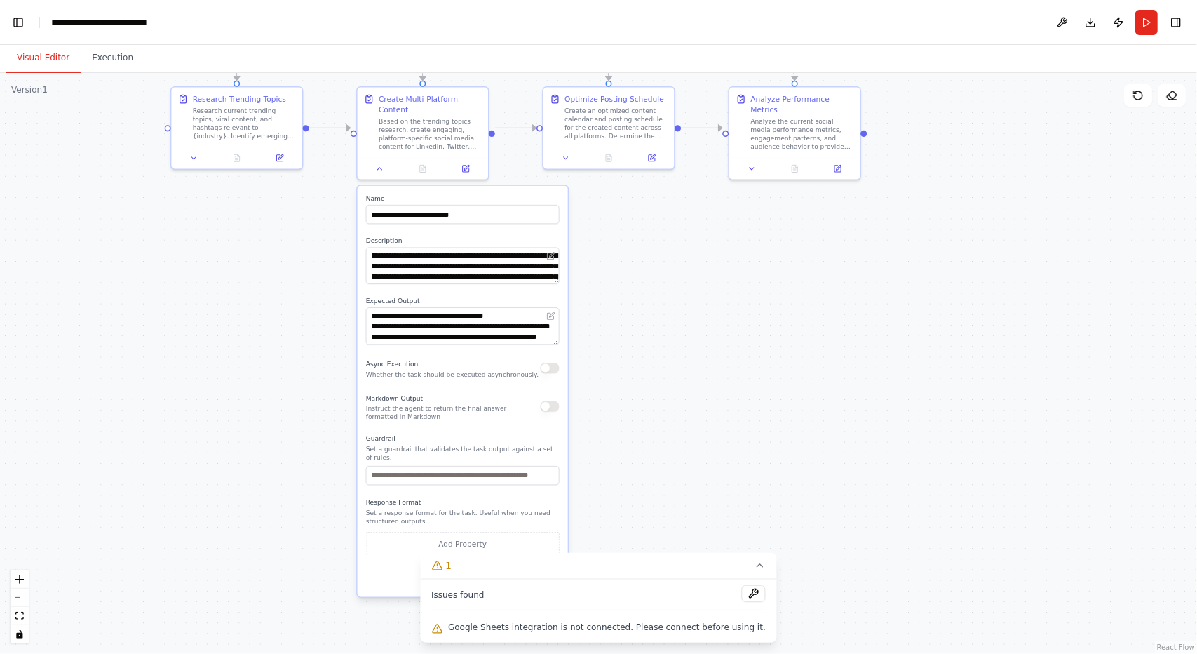
drag, startPoint x: 902, startPoint y: 527, endPoint x: 760, endPoint y: 357, distance: 221.1
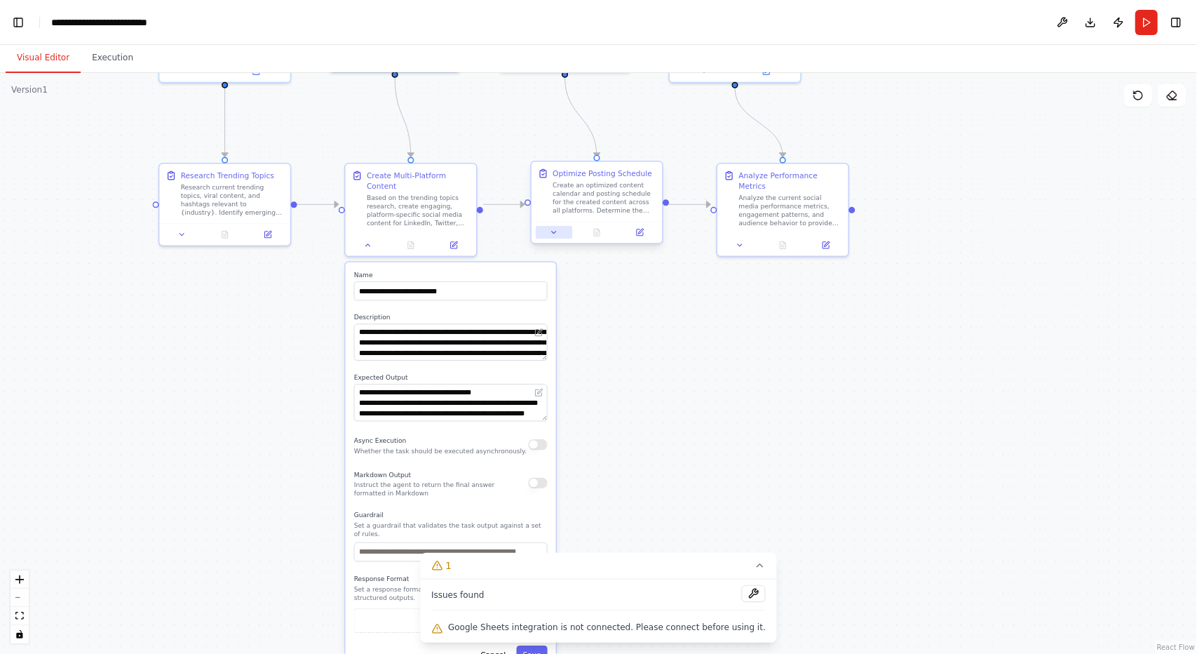
click at [558, 231] on button at bounding box center [554, 232] width 36 height 13
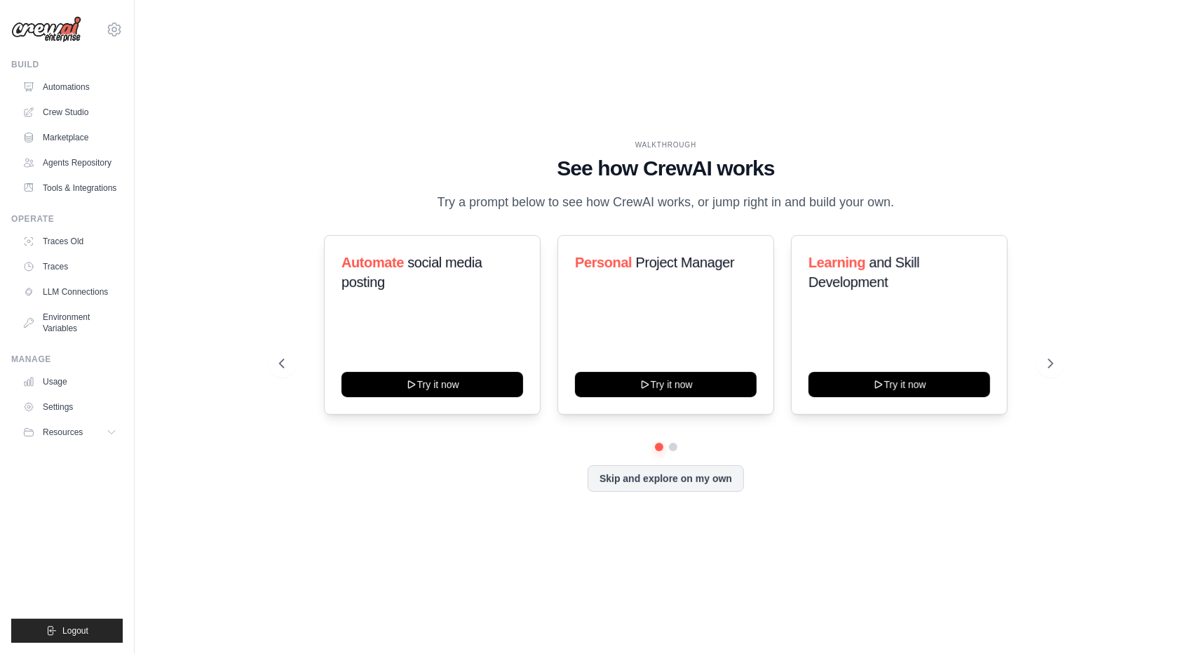
click at [149, 218] on div "WALKTHROUGH See how [PERSON_NAME] works Try a prompt below to see how [PERSON_N…" at bounding box center [666, 327] width 1063 height 626
click at [172, 213] on div "WALKTHROUGH See how [PERSON_NAME] works Try a prompt below to see how [PERSON_N…" at bounding box center [666, 327] width 1018 height 626
click at [180, 196] on div "WALKTHROUGH See how [PERSON_NAME] works Try a prompt below to see how [PERSON_N…" at bounding box center [666, 327] width 1018 height 626
click at [85, 303] on link "LLM Connections" at bounding box center [71, 292] width 106 height 22
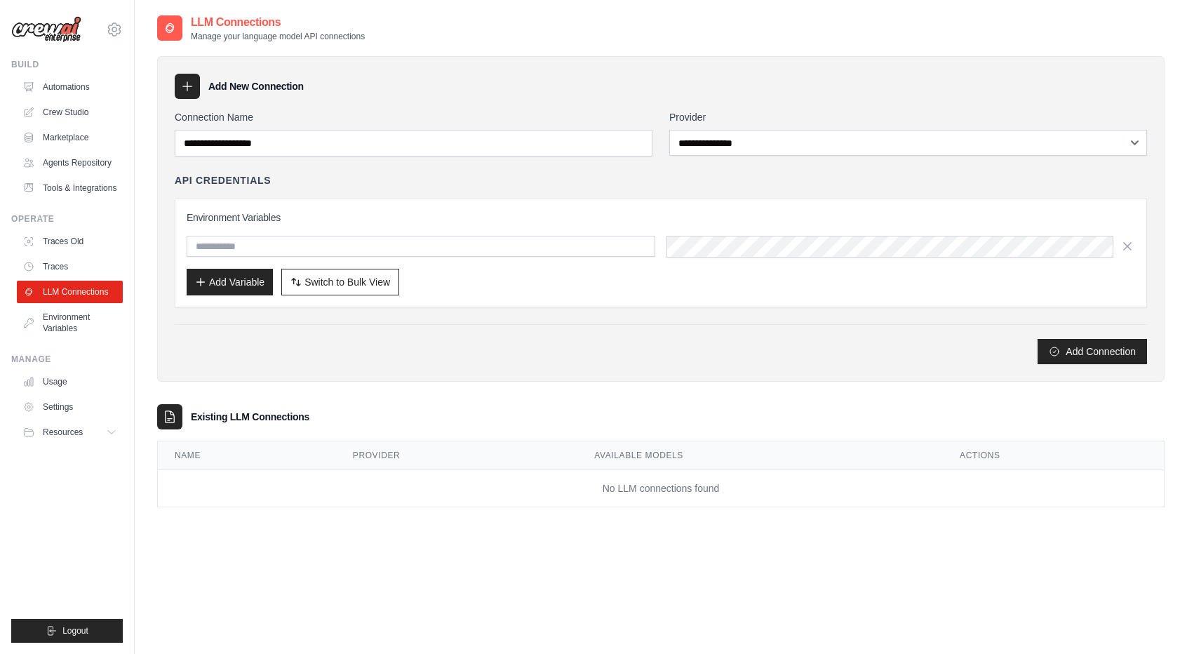
click at [256, 339] on div "Add Connection" at bounding box center [661, 351] width 972 height 25
click at [108, 29] on icon at bounding box center [114, 29] width 13 height 12
click at [114, 83] on link "Settings" at bounding box center [173, 87] width 133 height 28
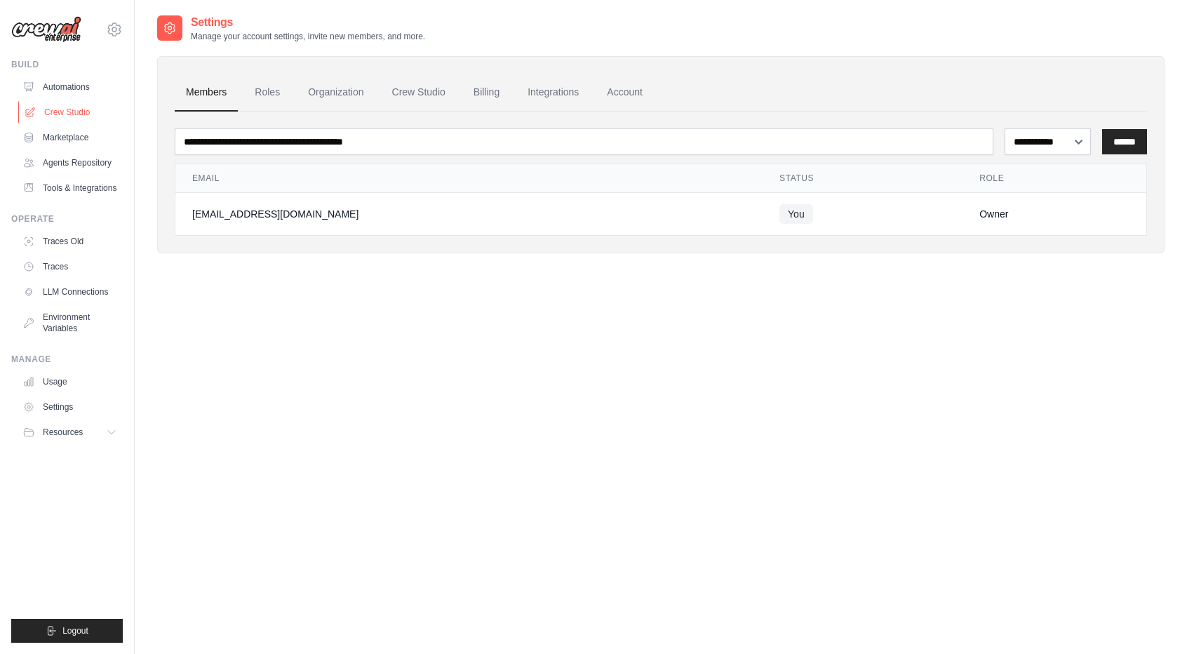
click at [81, 111] on link "Crew Studio" at bounding box center [71, 112] width 106 height 22
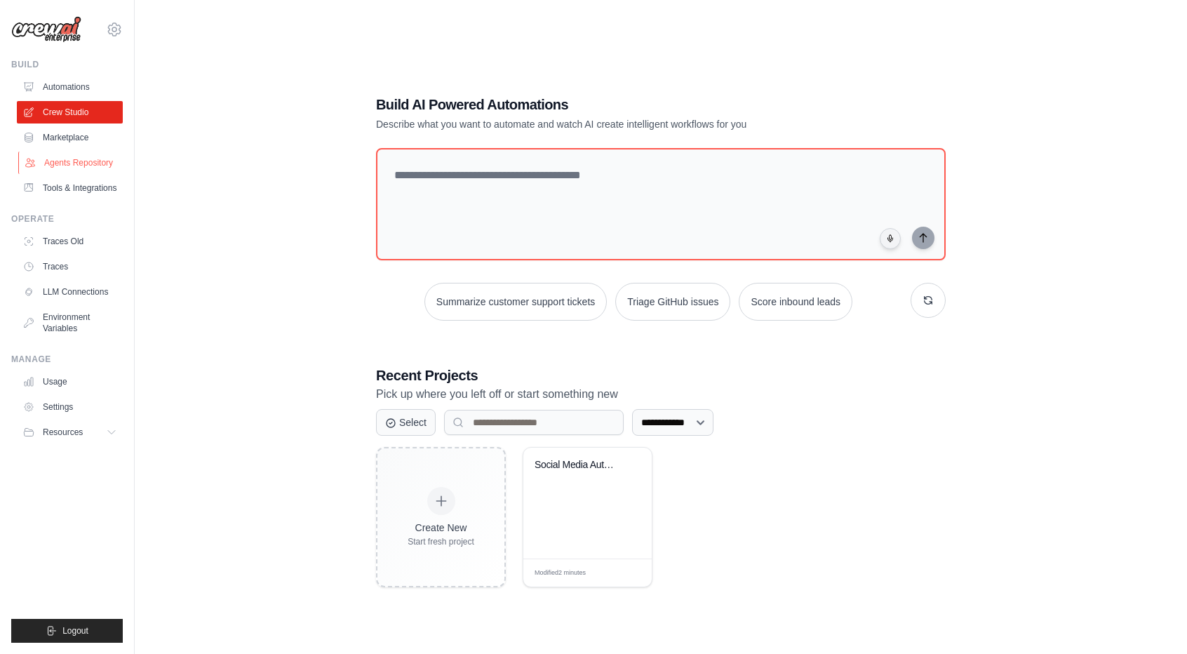
click at [101, 169] on link "Agents Repository" at bounding box center [71, 163] width 106 height 22
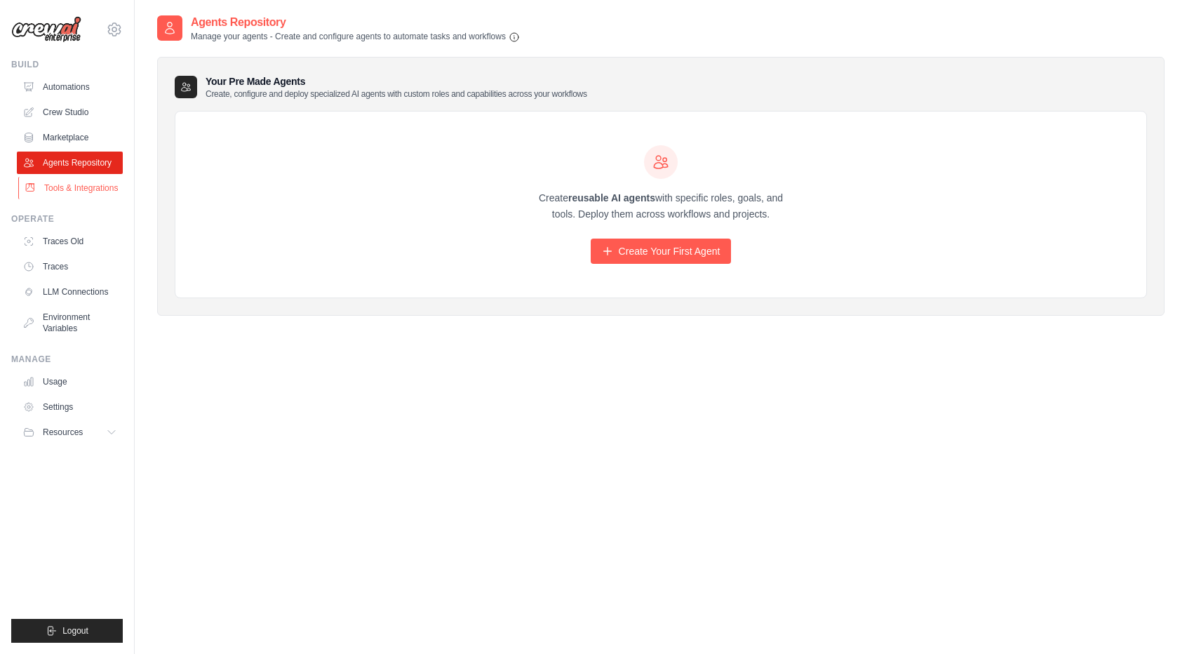
click at [76, 199] on link "Tools & Integrations" at bounding box center [71, 188] width 106 height 22
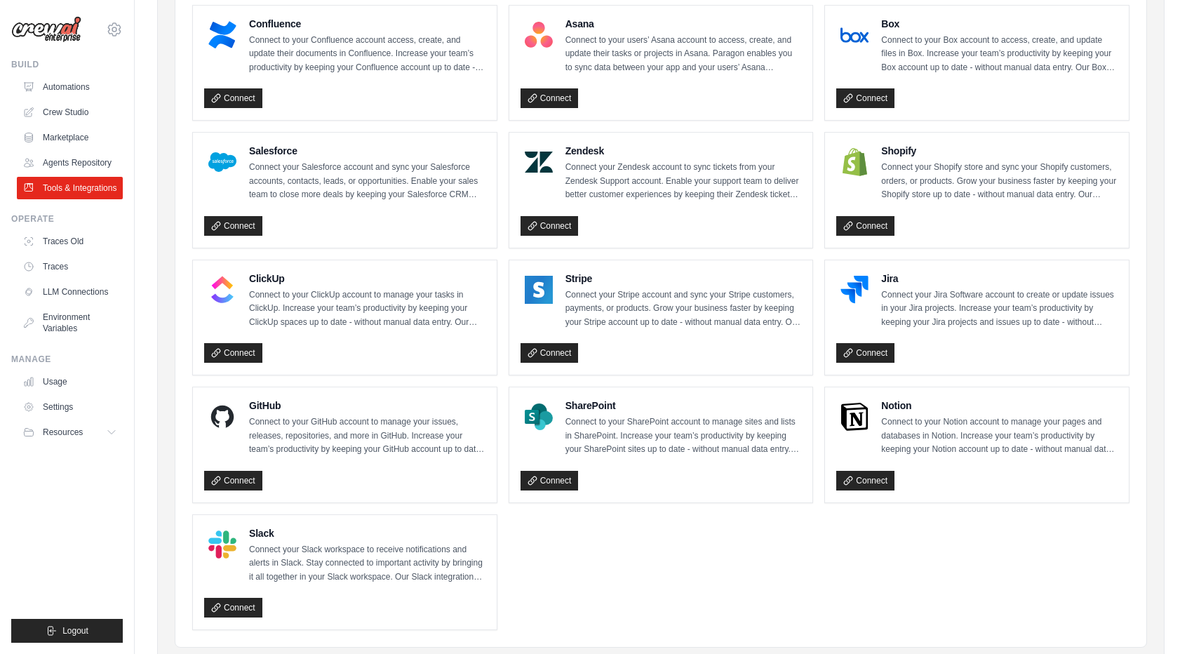
scroll to position [598, 0]
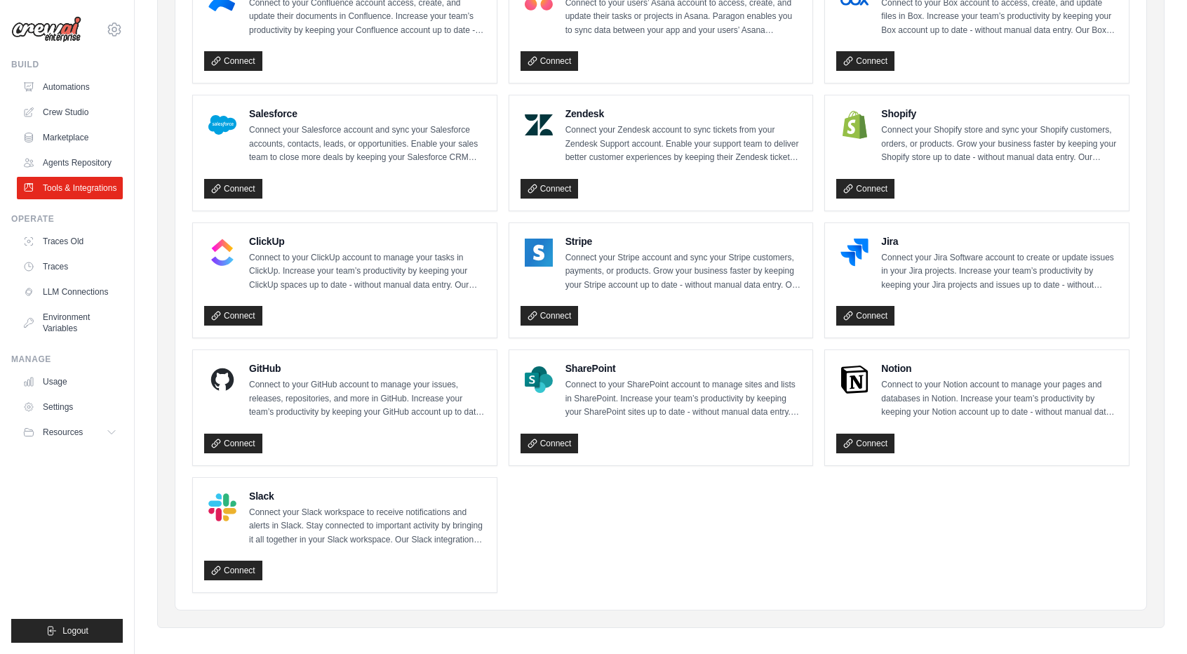
click at [770, 518] on ul "Gmail Connect to your Gmail account to manage your emails and drafts in Gmail. …" at bounding box center [660, 88] width 937 height 1007
click at [777, 507] on ul "Gmail Connect to your Gmail account to manage your emails and drafts in Gmail. …" at bounding box center [660, 88] width 937 height 1007
click at [711, 537] on ul "Gmail Connect to your Gmail account to manage your emails and drafts in Gmail. …" at bounding box center [660, 88] width 937 height 1007
click at [719, 497] on ul "Gmail Connect to your Gmail account to manage your emails and drafts in Gmail. …" at bounding box center [660, 88] width 937 height 1007
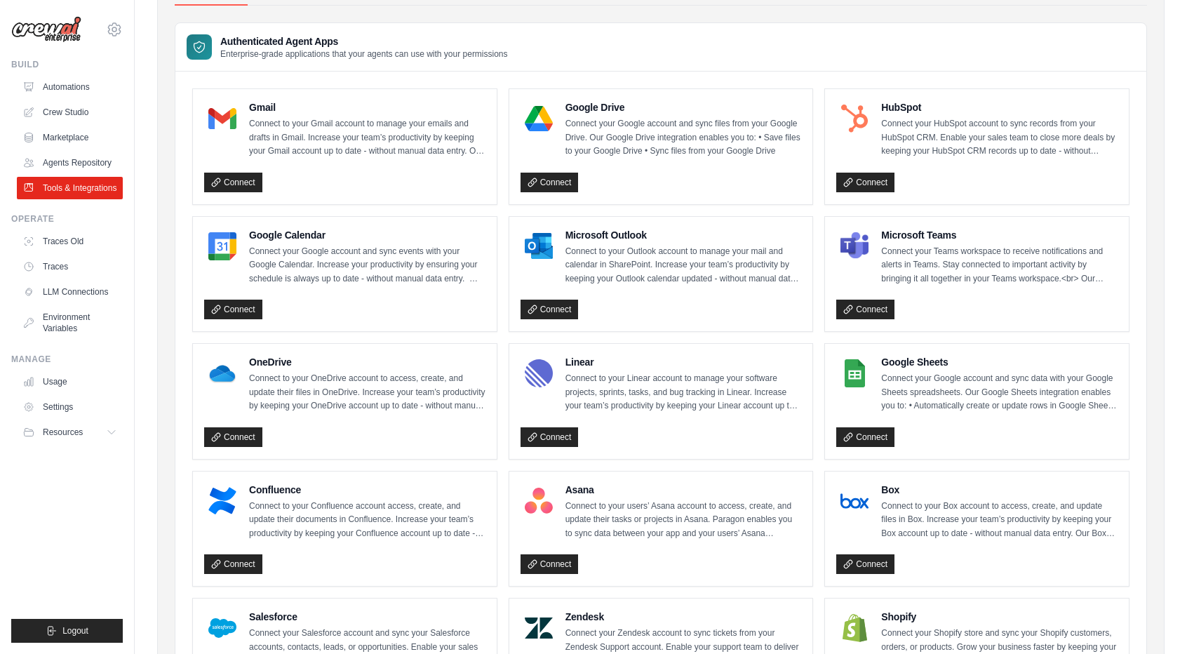
scroll to position [107, 0]
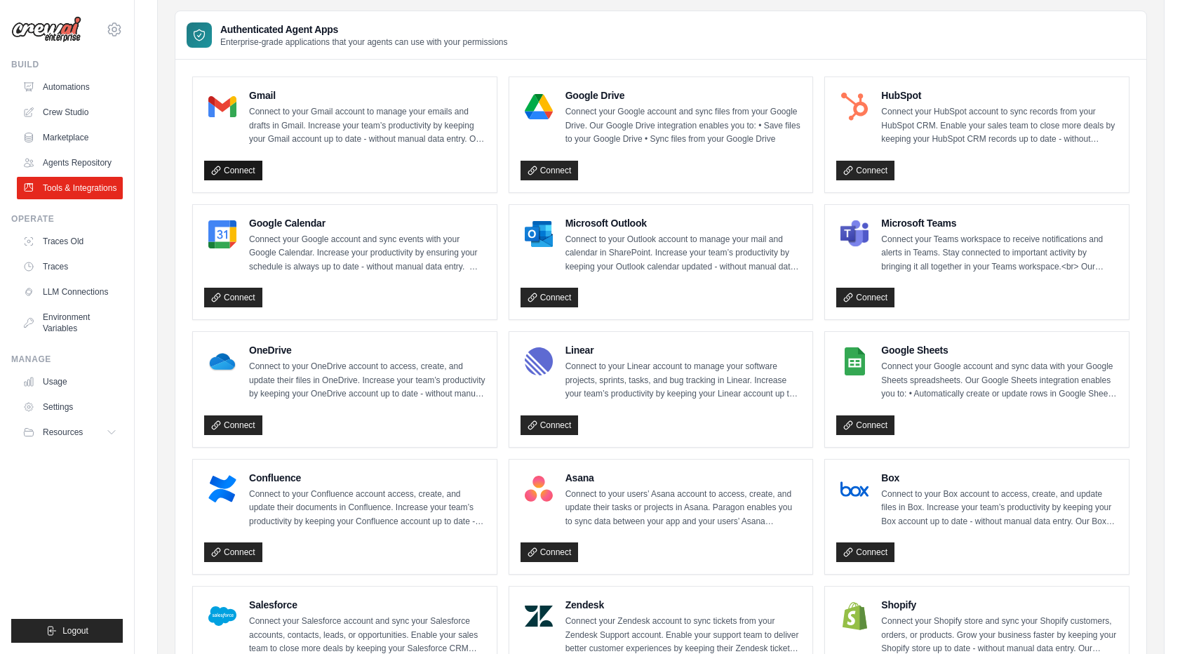
click at [238, 175] on link "Connect" at bounding box center [233, 171] width 58 height 20
click at [238, 170] on link "Connect" at bounding box center [233, 171] width 58 height 20
click at [815, 325] on ul "Gmail Connect to your Gmail account to manage your emails and drafts in Gmail. …" at bounding box center [660, 579] width 937 height 1007
click at [870, 410] on div "Connect" at bounding box center [976, 423] width 281 height 26
click at [874, 419] on link "Connect" at bounding box center [865, 425] width 58 height 20
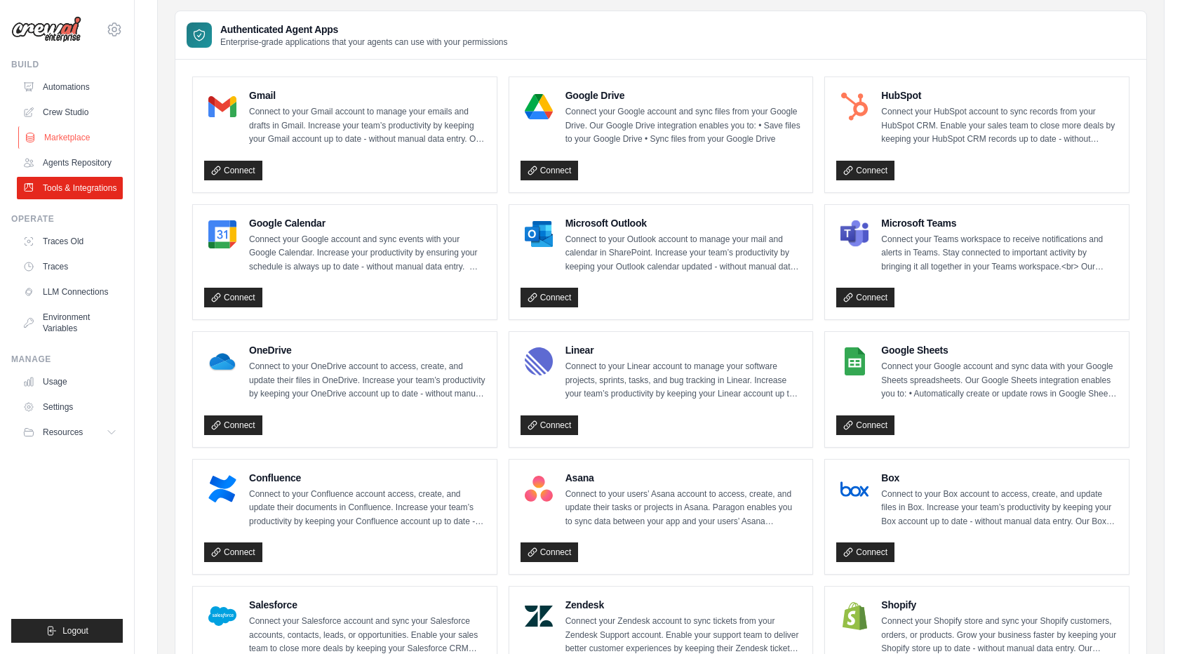
click at [63, 134] on link "Marketplace" at bounding box center [71, 137] width 106 height 22
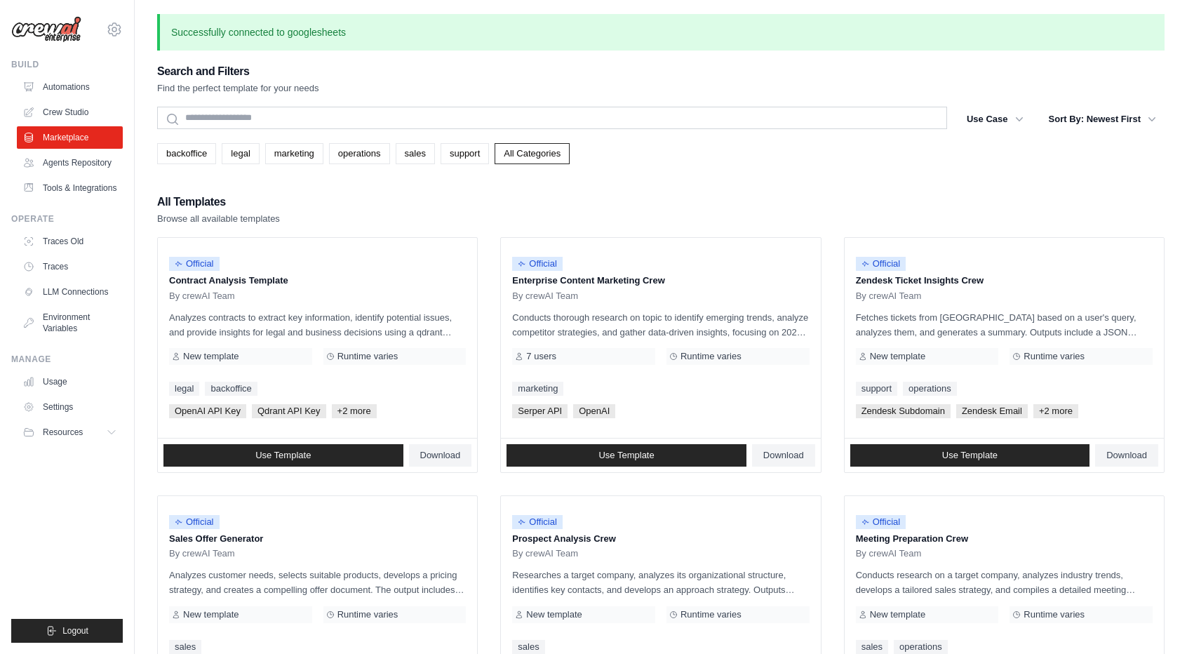
click at [695, 209] on div "All Templates Browse all available templates" at bounding box center [660, 209] width 1007 height 34
drag, startPoint x: 813, startPoint y: 182, endPoint x: 859, endPoint y: 188, distance: 45.9
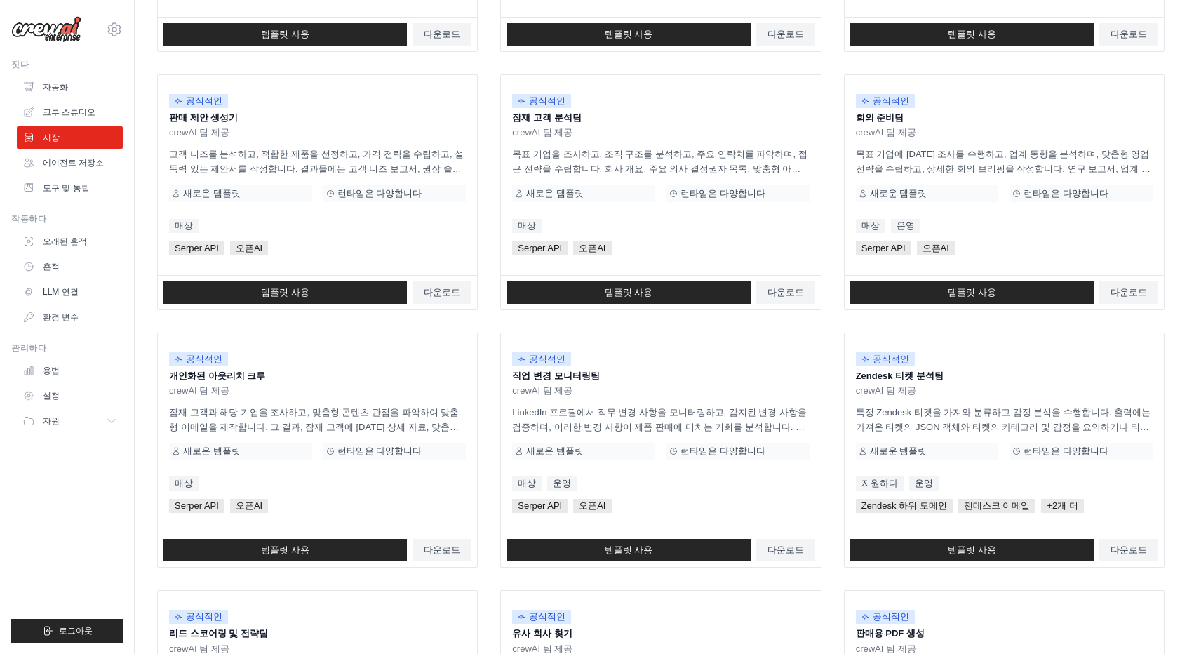
scroll to position [690, 0]
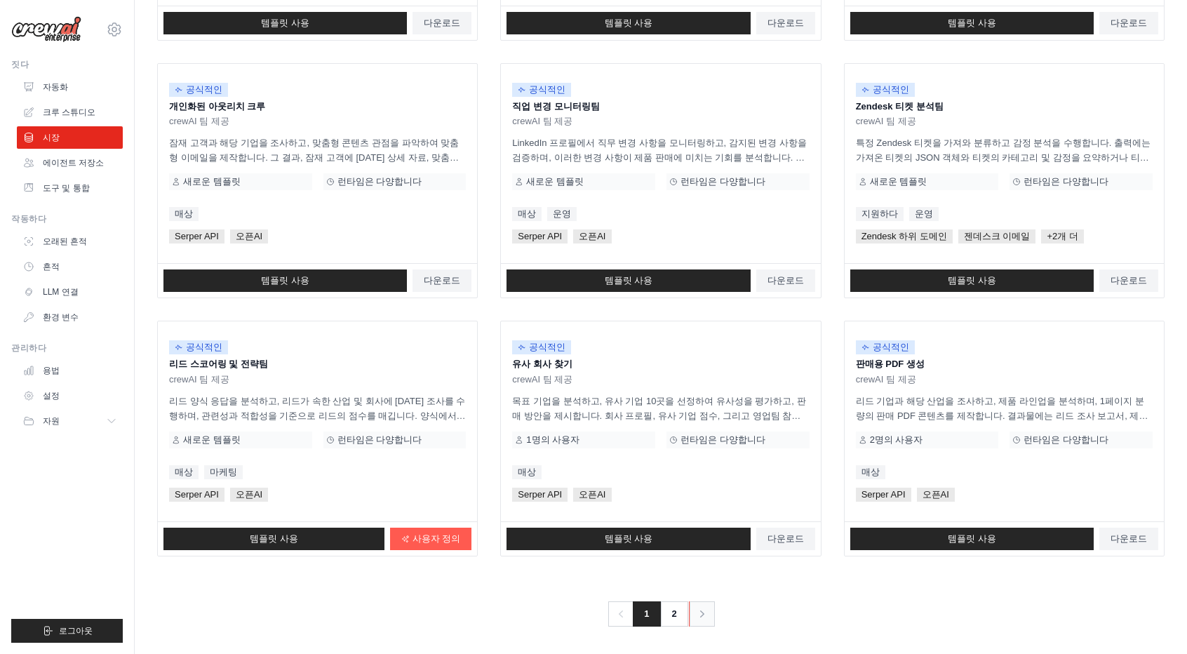
click at [699, 601] on link "다음" at bounding box center [702, 613] width 26 height 25
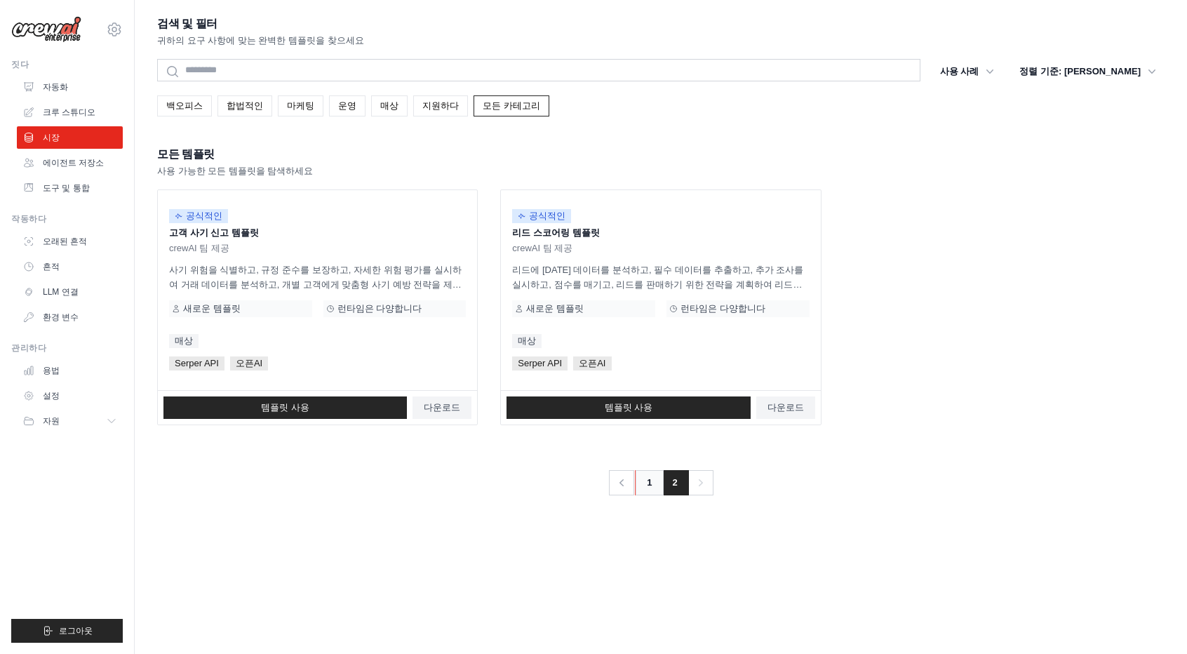
click at [652, 472] on link "1" at bounding box center [649, 482] width 28 height 25
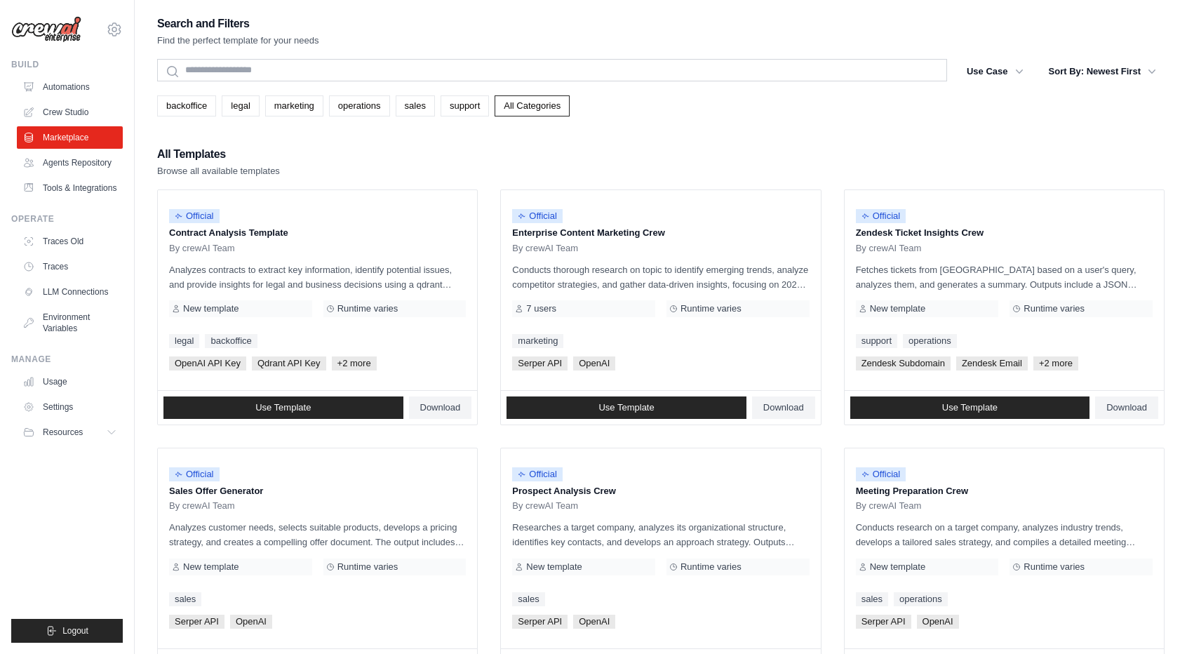
click at [758, 156] on div "All Templates Browse all available templates" at bounding box center [660, 162] width 1007 height 34
click at [81, 166] on link "Agents Repository" at bounding box center [71, 163] width 106 height 22
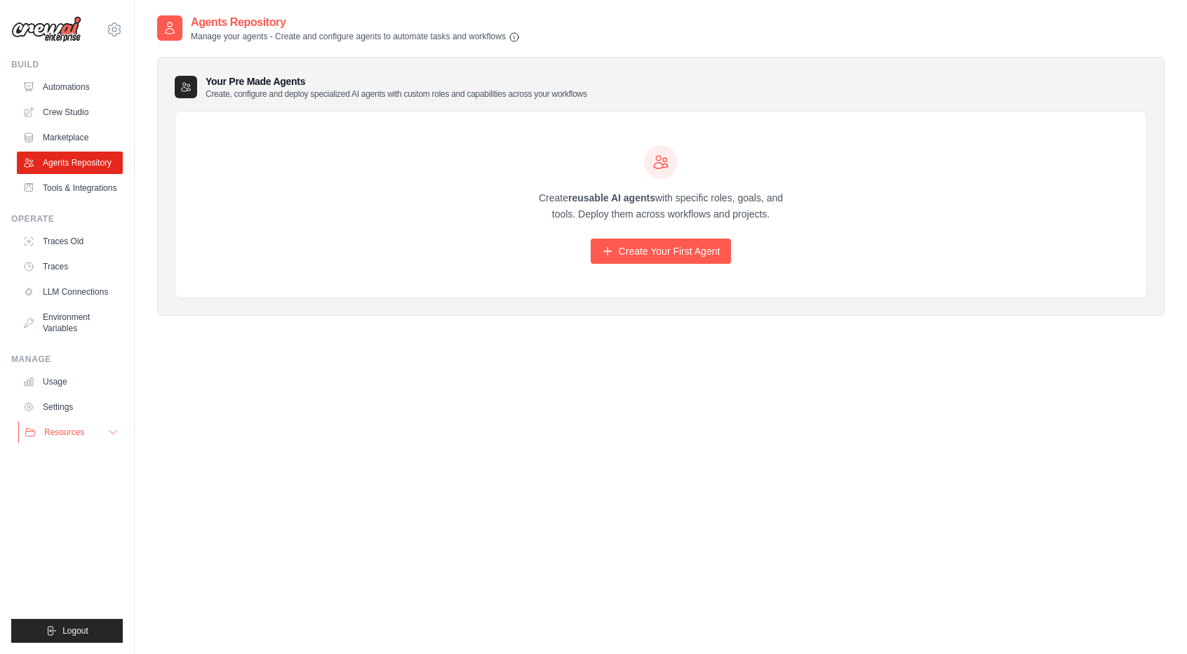
click at [110, 434] on button "Resources" at bounding box center [71, 432] width 106 height 22
click at [77, 462] on span "Documentation" at bounding box center [78, 455] width 57 height 11
